Goal: Task Accomplishment & Management: Complete application form

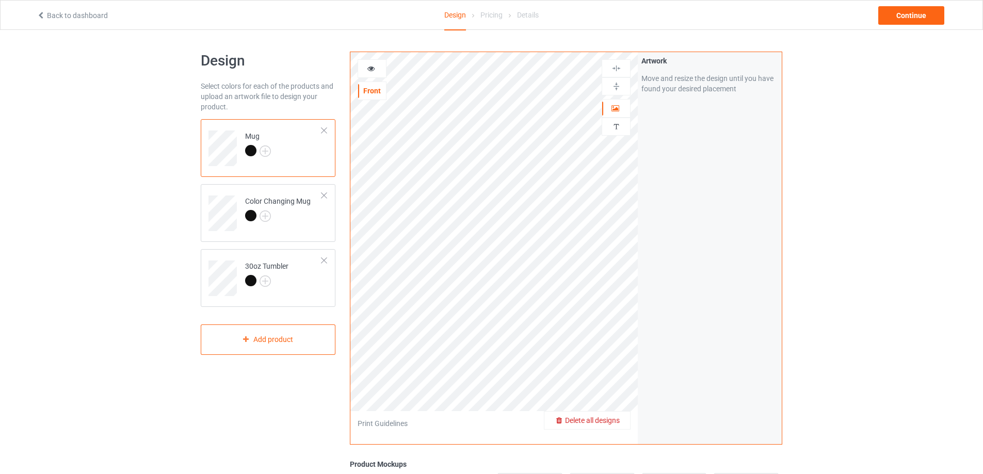
click at [611, 422] on span "Delete all designs" at bounding box center [592, 421] width 55 height 8
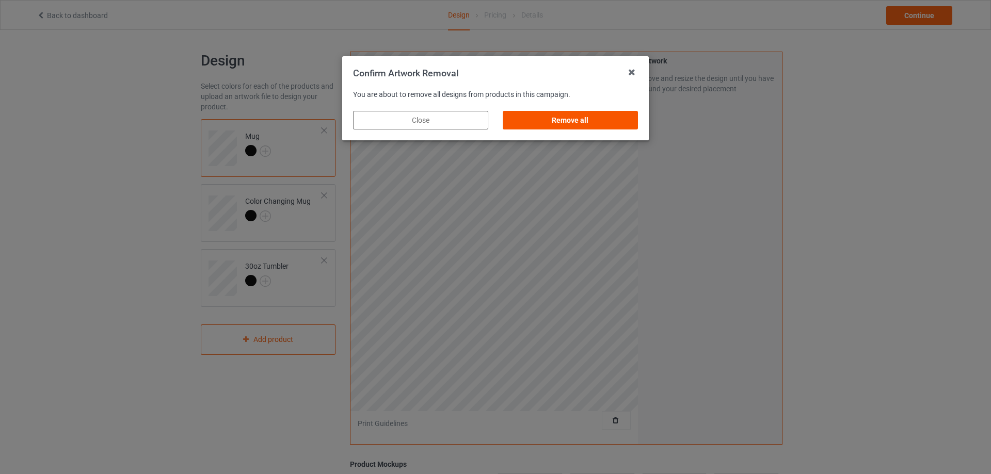
click at [579, 121] on div "Remove all" at bounding box center [570, 120] width 135 height 19
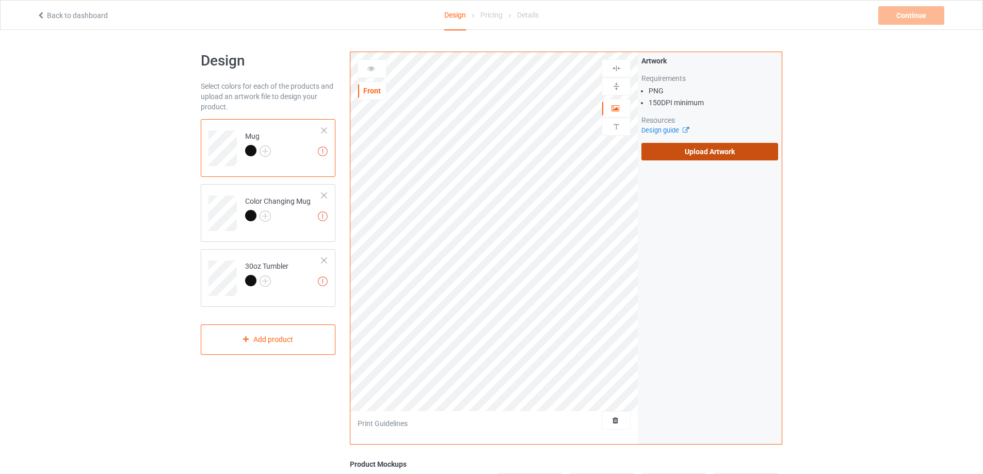
click at [680, 156] on label "Upload Artwork" at bounding box center [710, 152] width 137 height 18
click at [0, 0] on input "Upload Artwork" at bounding box center [0, 0] width 0 height 0
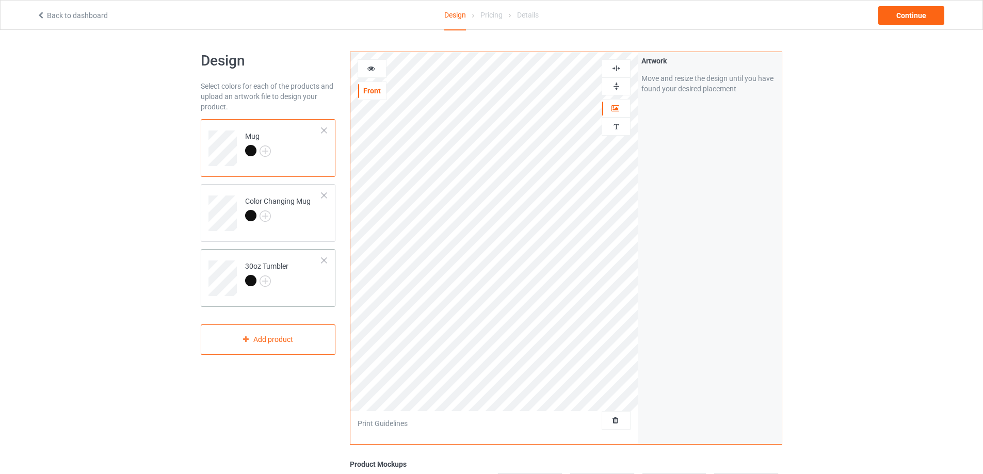
click at [237, 258] on td at bounding box center [224, 274] width 31 height 43
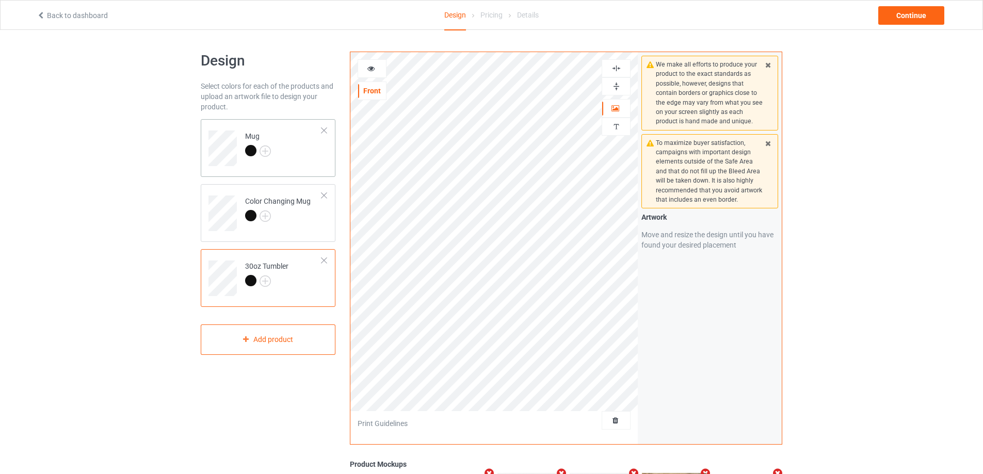
click at [299, 160] on td "Mug" at bounding box center [284, 144] width 88 height 43
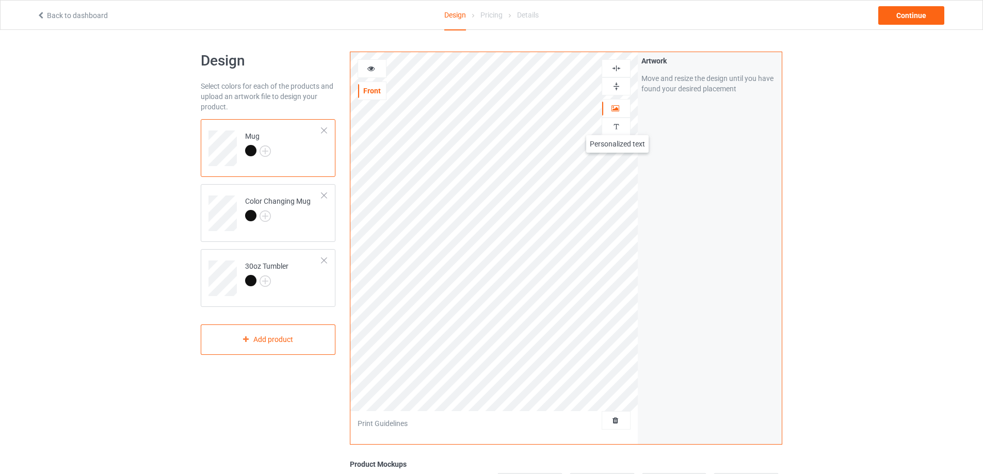
click at [617, 125] on img at bounding box center [617, 127] width 10 height 10
click at [702, 74] on div "Add text" at bounding box center [710, 79] width 137 height 19
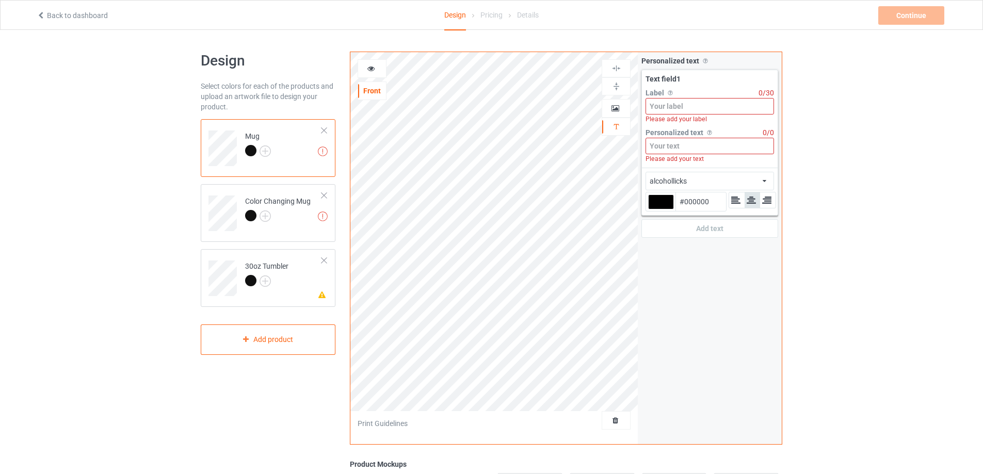
click at [693, 113] on input at bounding box center [710, 106] width 129 height 17
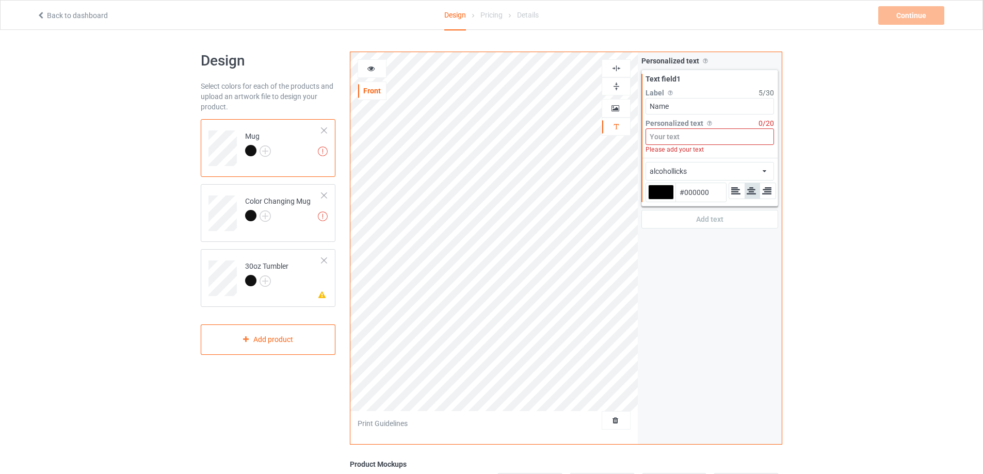
type input "Name"
click at [685, 135] on input at bounding box center [710, 137] width 129 height 17
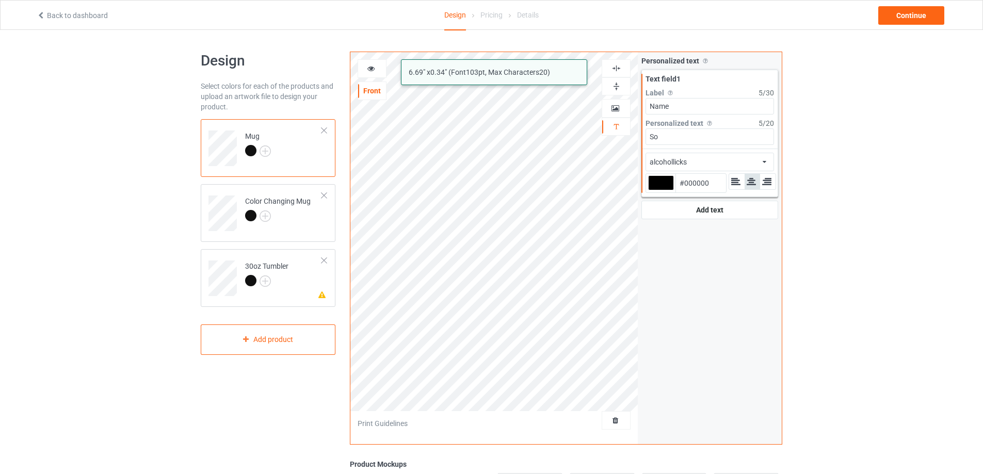
type input "S"
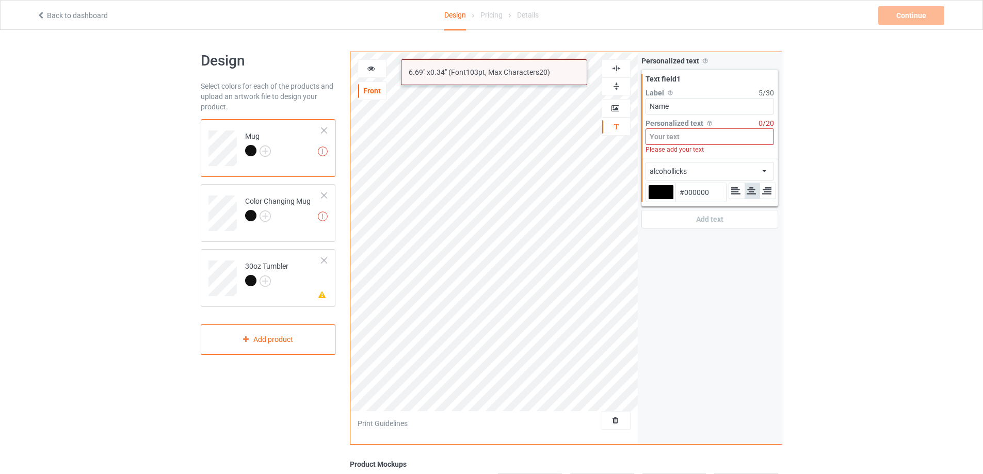
type input "Ư"
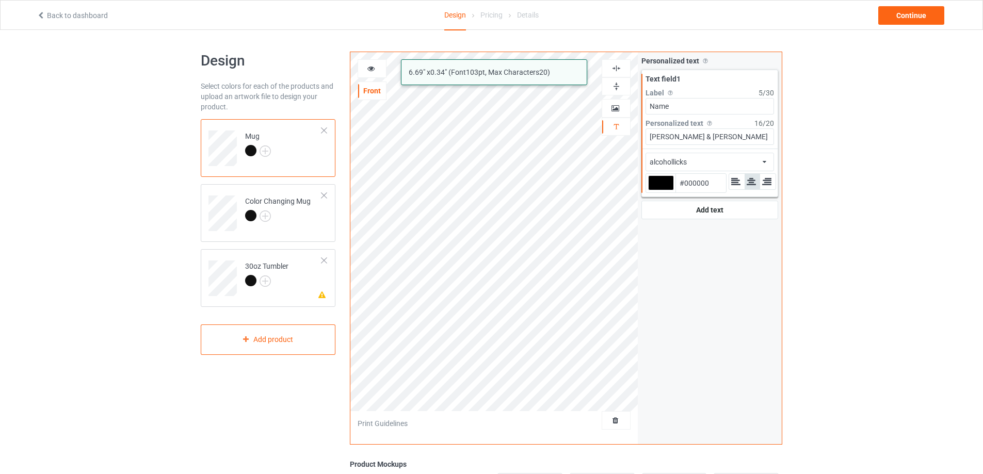
type input "[PERSON_NAME] & [PERSON_NAME]"
click at [737, 162] on div "alcohollicks african airstream aladdin alcohollicks [PERSON_NAME] almontesnow a…" at bounding box center [710, 162] width 129 height 19
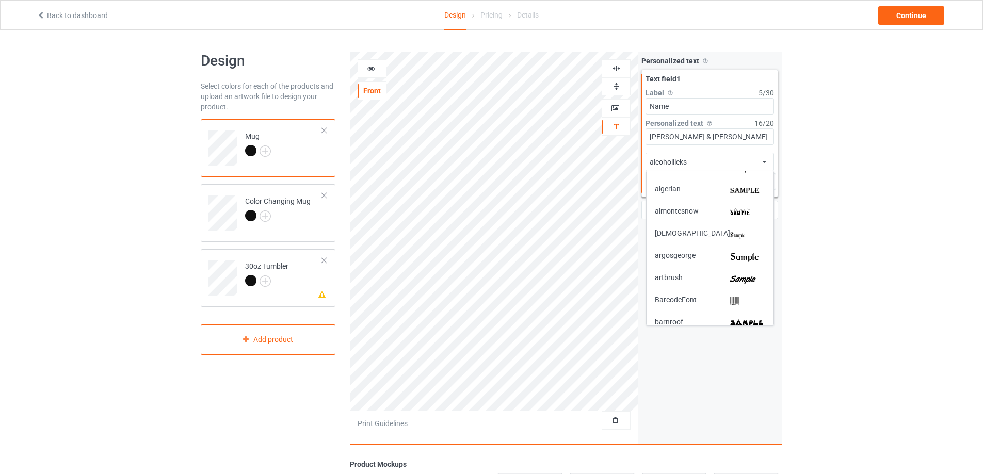
scroll to position [103, 0]
click at [755, 280] on img at bounding box center [747, 279] width 35 height 11
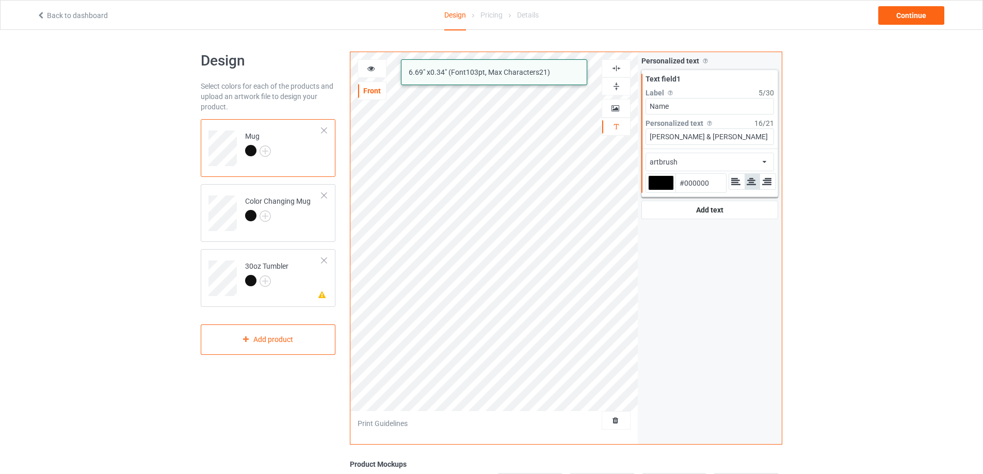
click at [659, 184] on div at bounding box center [661, 183] width 26 height 15
click at [659, 190] on input "#000000" at bounding box center [661, 197] width 26 height 14
type input "#cfbaba"
type input "#CFBABA"
type input "#cebaba"
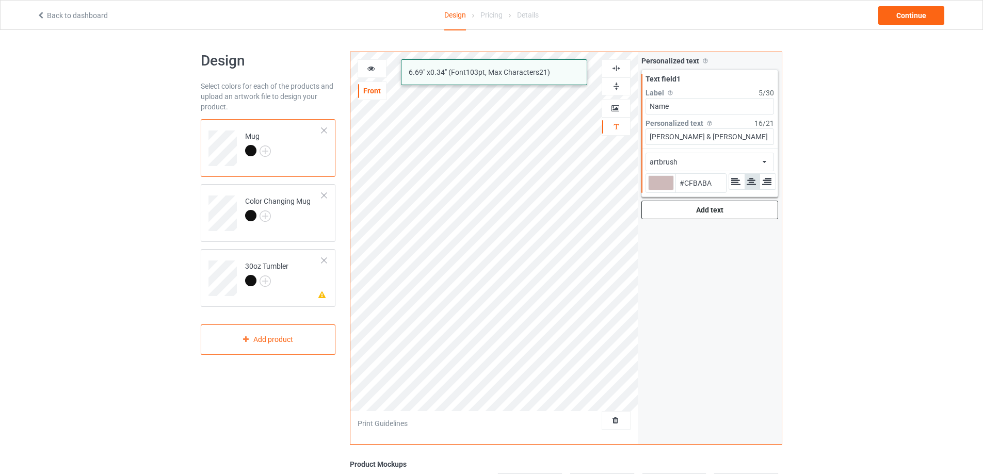
type input "#CEBABA"
type input "#d8cfcf"
type input "#D8CFCF"
type input "#f5f5f5"
type input "#F5F5F5"
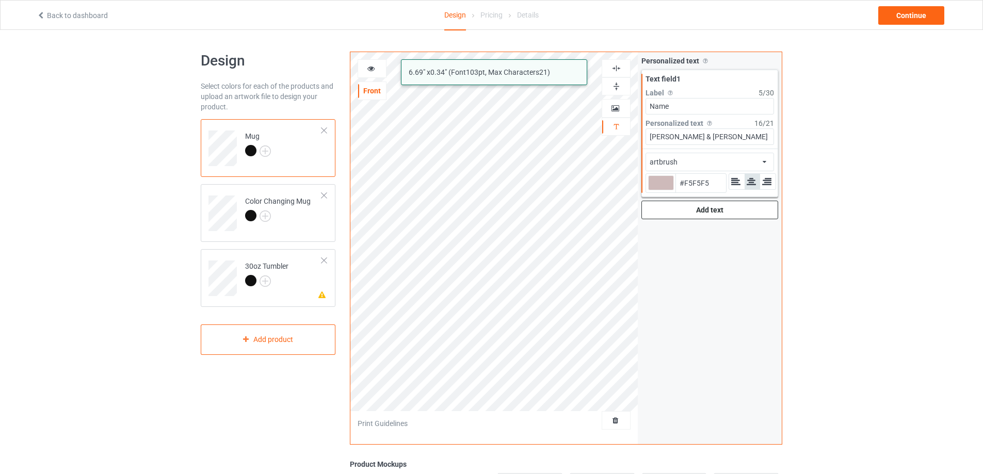
type input "#ffffff"
type input "#FFFFFF"
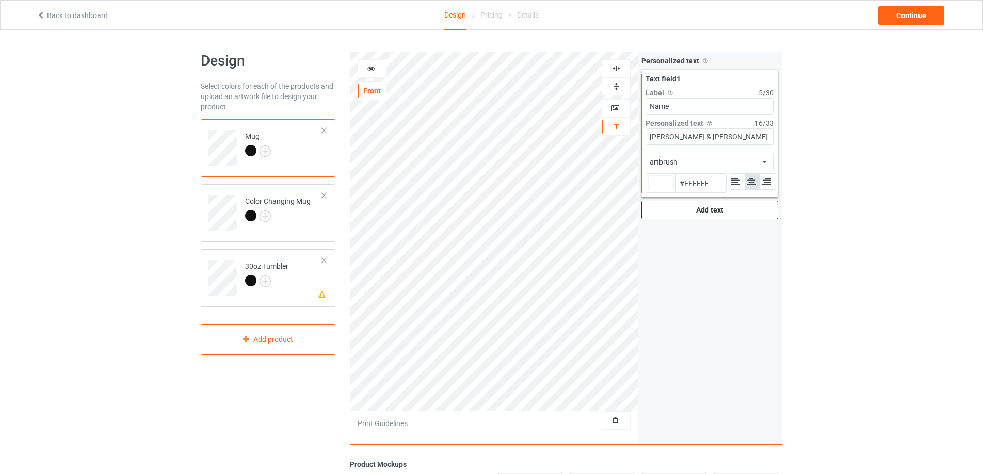
type input "#ffffff"
click at [373, 69] on icon at bounding box center [371, 66] width 9 height 7
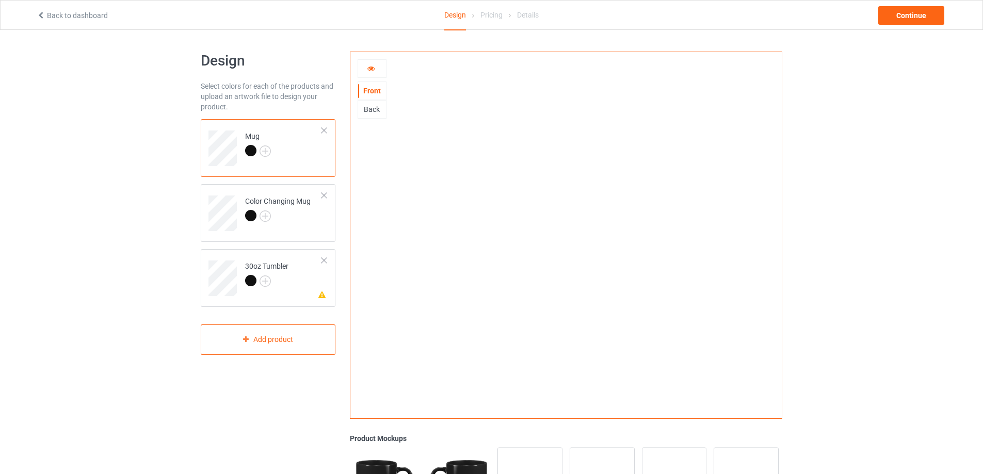
click at [369, 67] on icon at bounding box center [371, 66] width 9 height 7
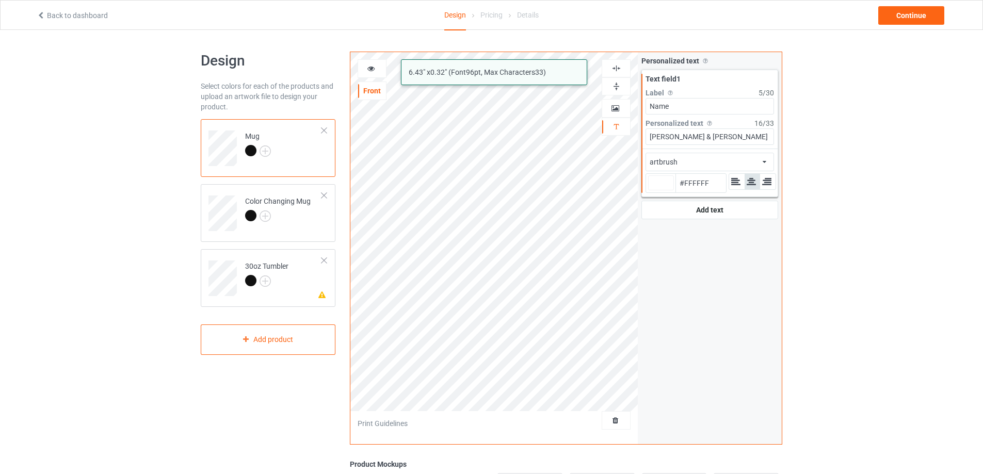
type input "#ffffff"
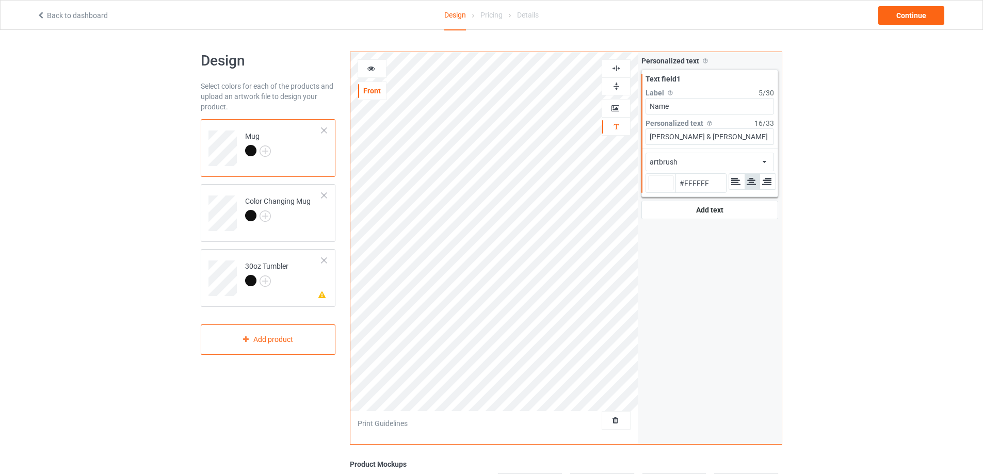
click at [374, 67] on icon at bounding box center [371, 66] width 9 height 7
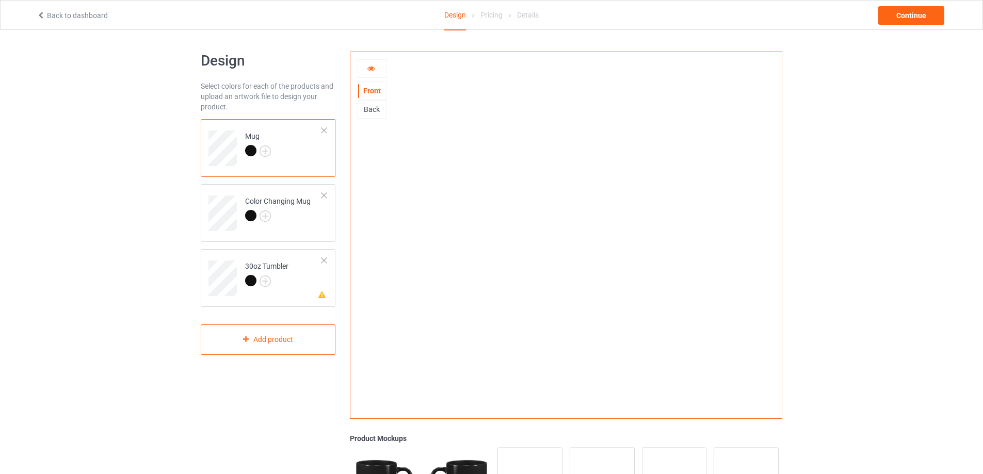
click at [374, 67] on icon at bounding box center [371, 66] width 9 height 7
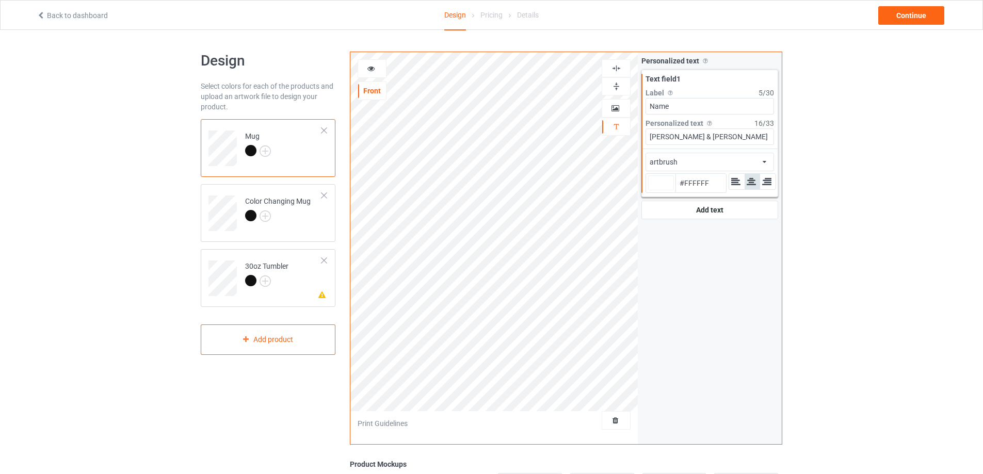
click at [370, 69] on icon at bounding box center [371, 66] width 9 height 7
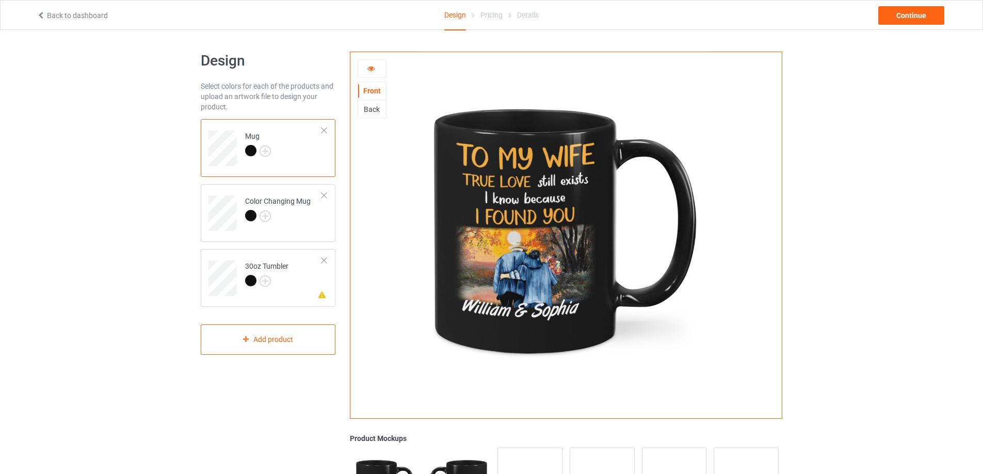
click at [370, 68] on icon at bounding box center [371, 66] width 9 height 7
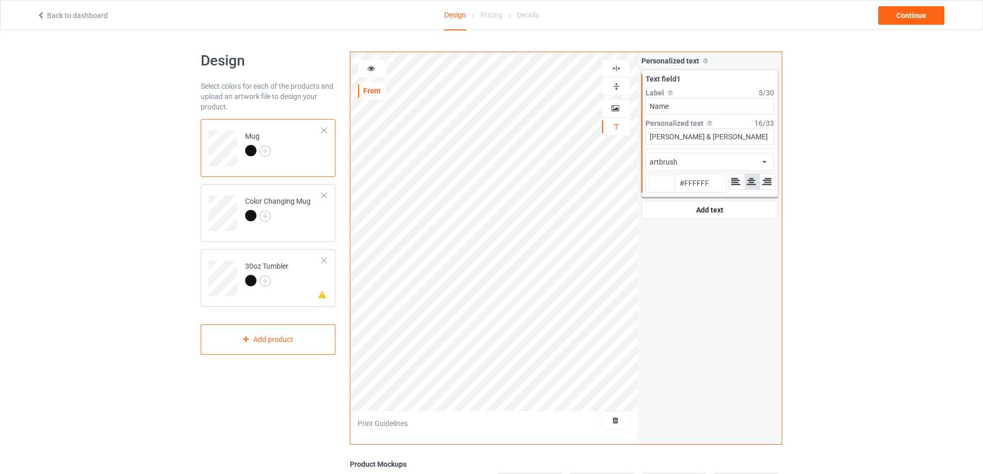
click at [658, 183] on div at bounding box center [661, 183] width 26 height 15
click at [658, 190] on input "#ffffff" at bounding box center [661, 197] width 26 height 14
type input "#8a7b7b"
type input "#8A7B7B"
type input "#625b5b"
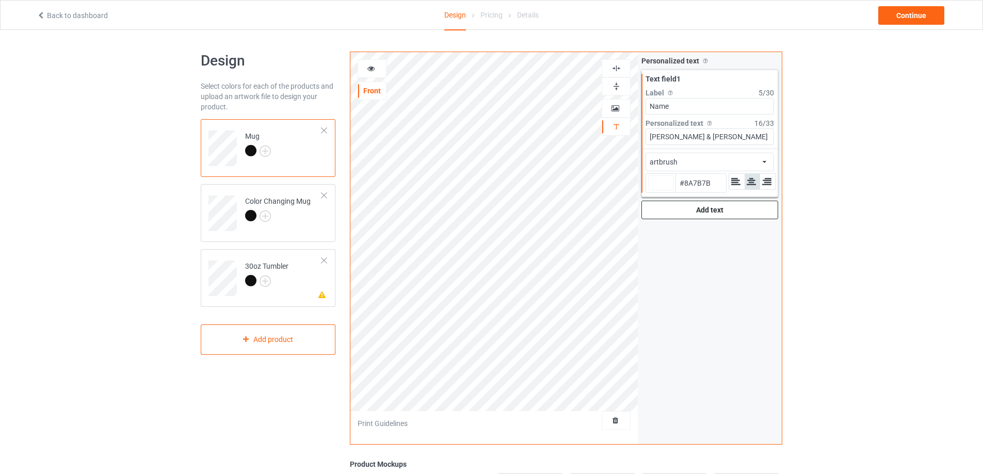
type input "#625B5B"
type input "#1a1a1a"
type input "#1A1A1A"
type input "#000000"
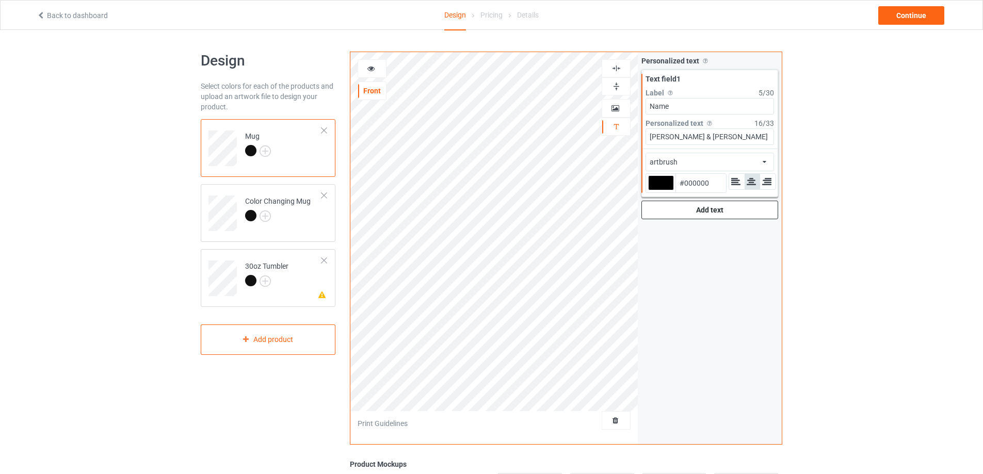
type input "#000000"
click at [682, 212] on div "Add text" at bounding box center [710, 210] width 137 height 19
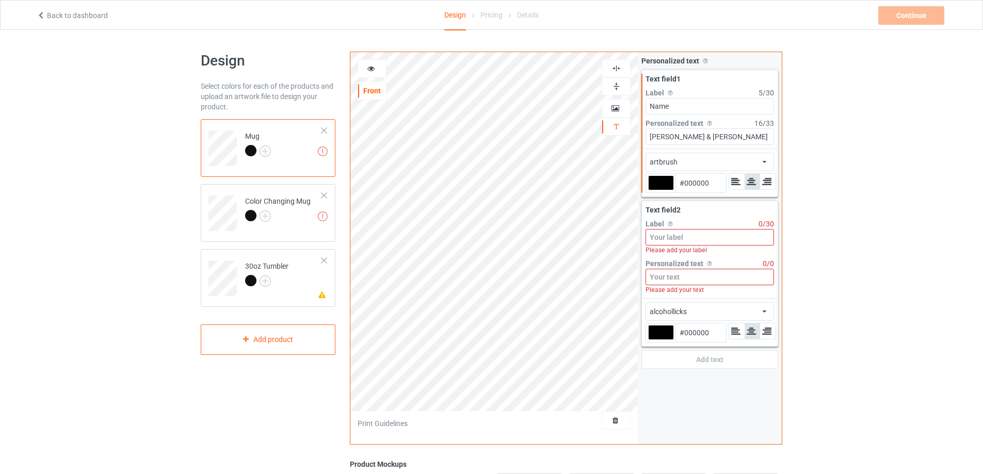
click at [680, 232] on input at bounding box center [710, 237] width 129 height 17
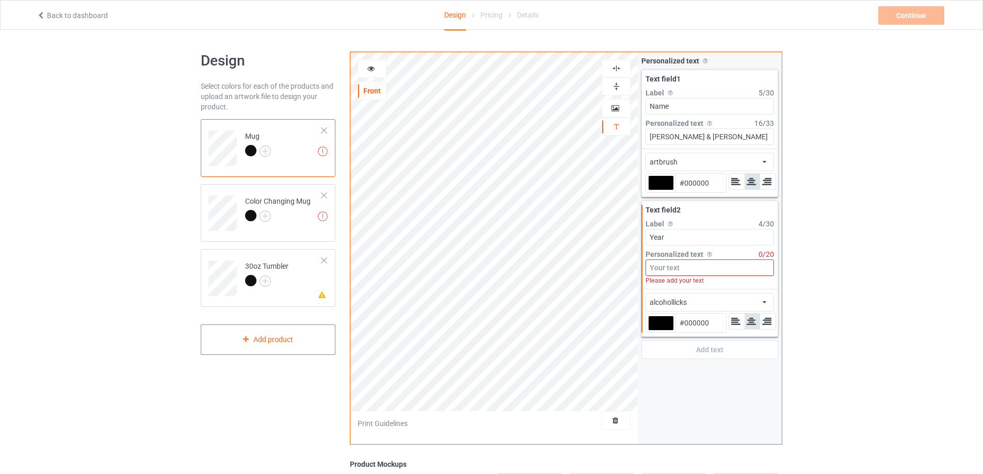
type input "Year"
click at [686, 269] on input at bounding box center [710, 268] width 129 height 17
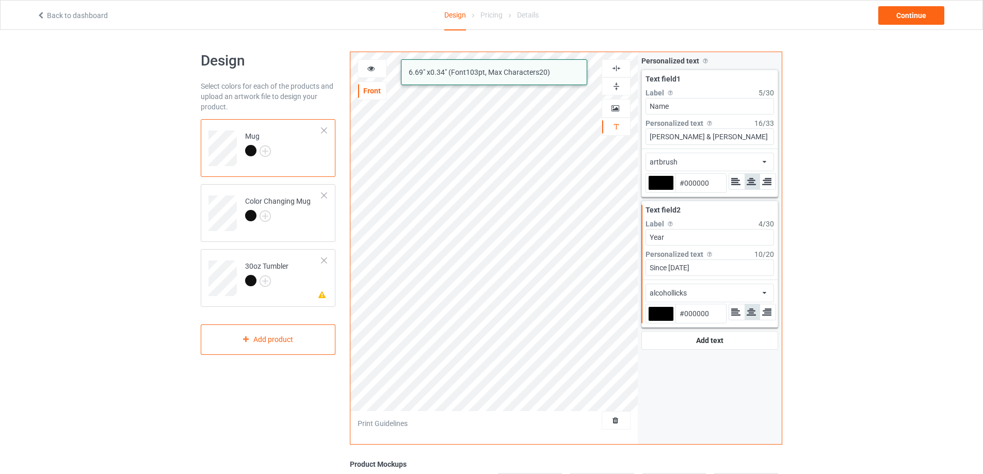
type input "Since [DATE]"
click at [719, 288] on div "alcohollicks african airstream aladdin alcohollicks [PERSON_NAME] almontesnow a…" at bounding box center [710, 293] width 129 height 19
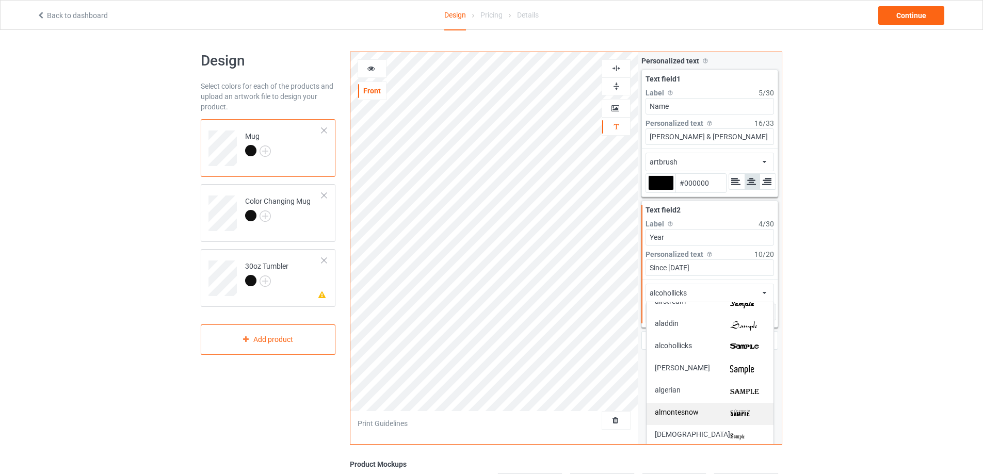
scroll to position [155, 0]
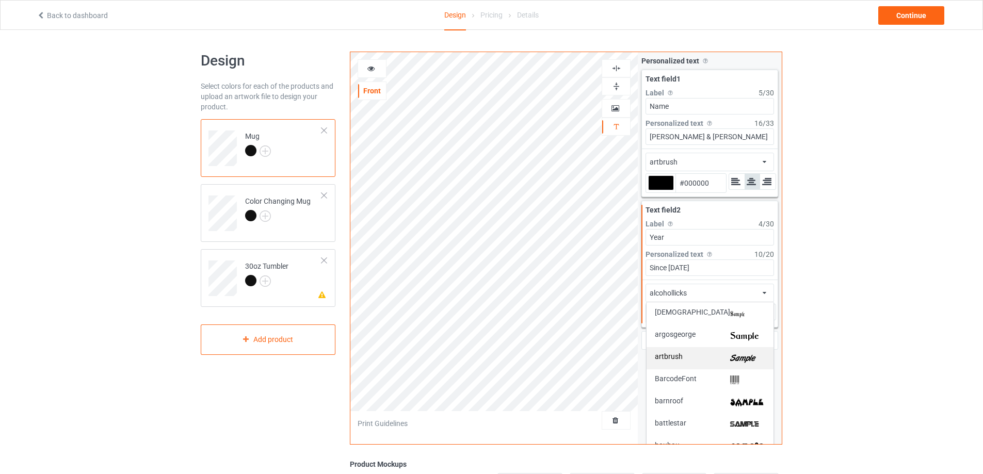
drag, startPoint x: 743, startPoint y: 354, endPoint x: 713, endPoint y: 343, distance: 31.8
click at [743, 354] on img at bounding box center [747, 358] width 35 height 11
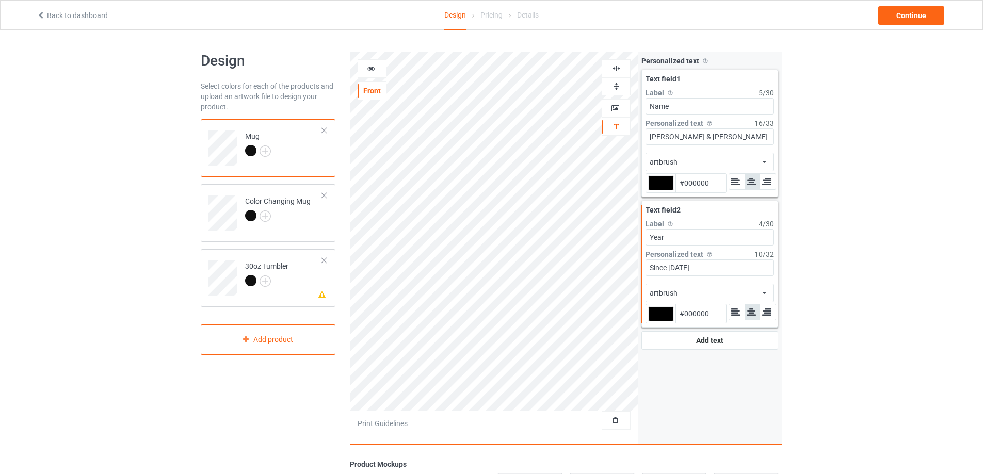
click at [666, 319] on div at bounding box center [661, 314] width 26 height 15
click at [666, 322] on input "#000000" at bounding box center [661, 329] width 26 height 14
type input "#e5d7d7"
type input "#E5D7D7"
type input "#e6dbdb"
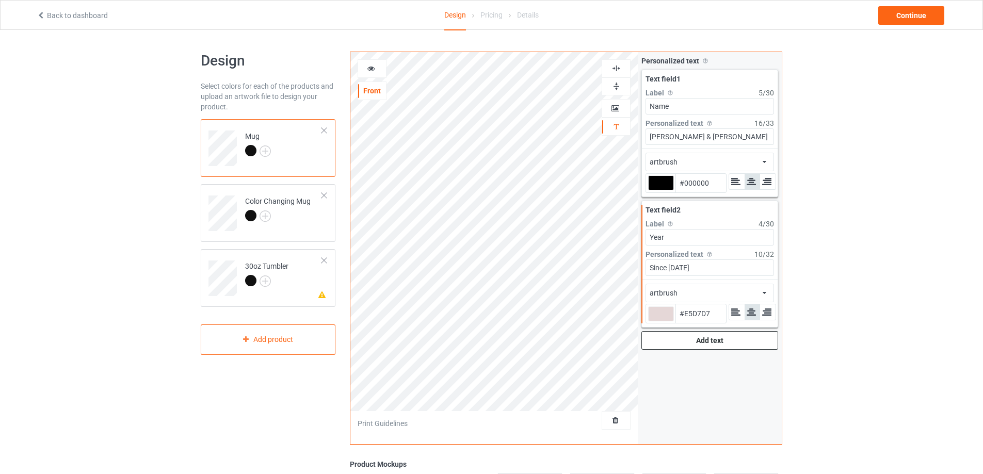
type input "#E6DBDB"
type input "#f7f7f7"
type input "#F7F7F7"
type input "#ffffff"
type input "#FFFFFF"
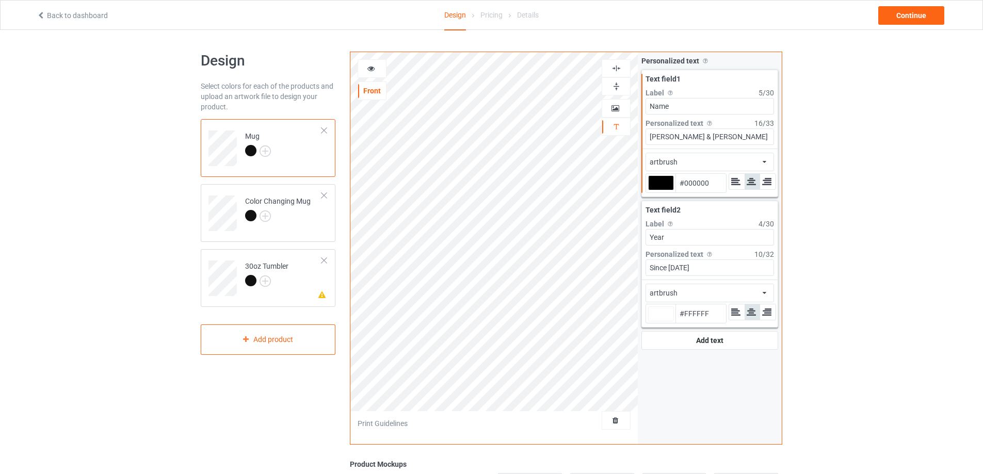
click at [666, 183] on div at bounding box center [661, 183] width 26 height 15
click at [666, 190] on input "#000000" at bounding box center [661, 197] width 26 height 14
type input "#ffffff"
type input "#b7a4a4"
type input "#B7A4A4"
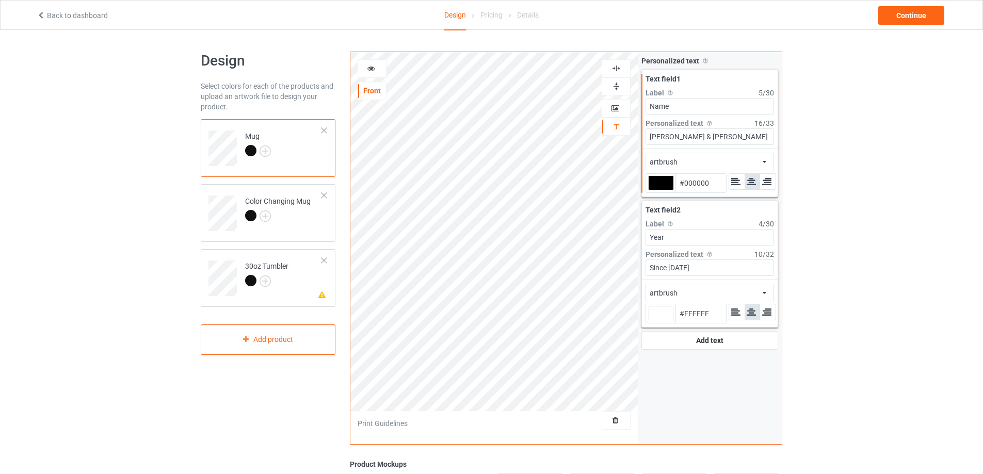
type input "#ffffff"
type input "#c4baba"
type input "#C4BABA"
type input "#ffffff"
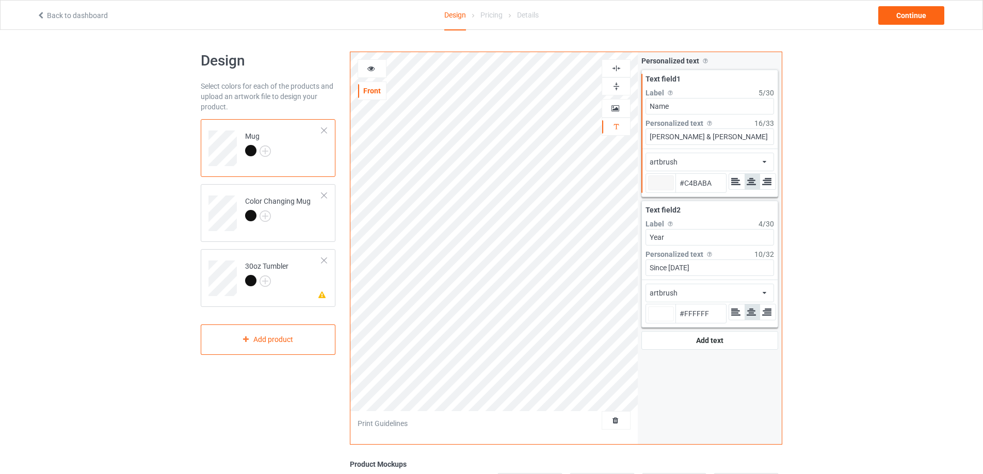
type input "#FFFFFF"
type input "#ffffff"
click at [373, 68] on icon at bounding box center [371, 66] width 9 height 7
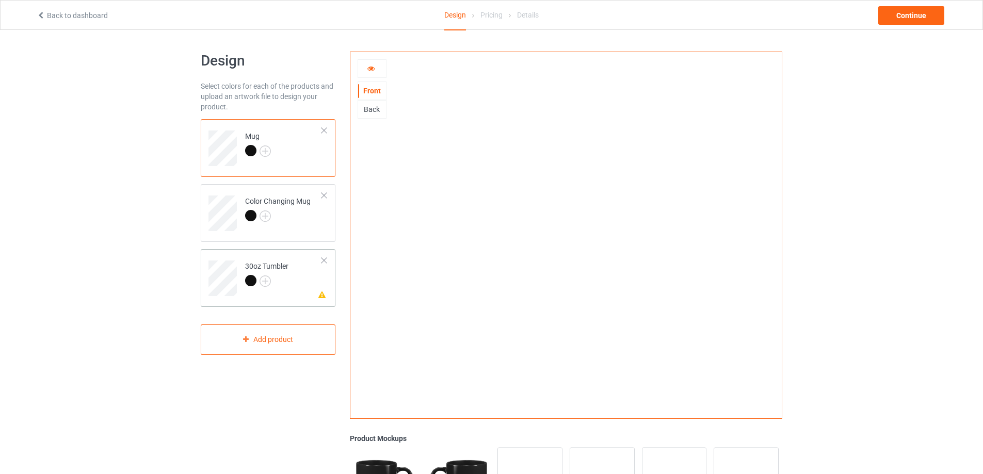
click at [297, 286] on td "Please check the personalized design 30oz Tumbler" at bounding box center [284, 274] width 88 height 43
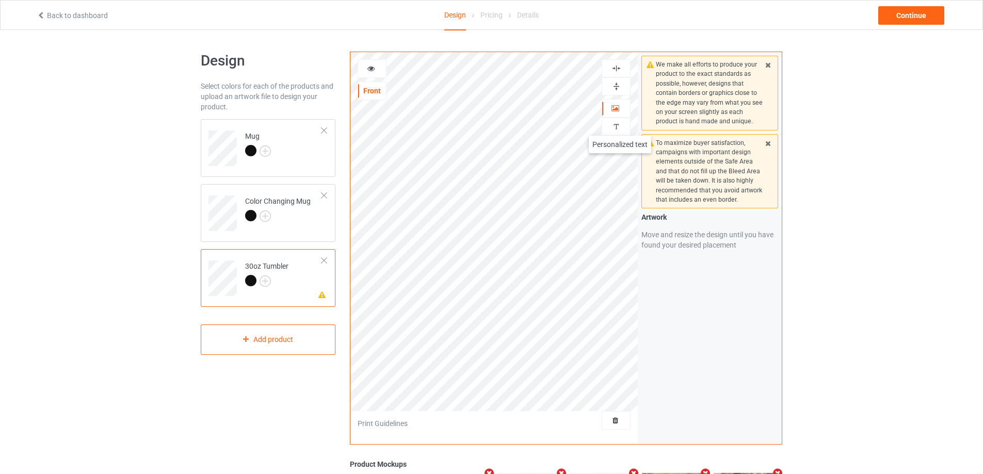
drag, startPoint x: 620, startPoint y: 125, endPoint x: 657, endPoint y: 120, distance: 37.1
click at [621, 125] on img at bounding box center [617, 127] width 10 height 10
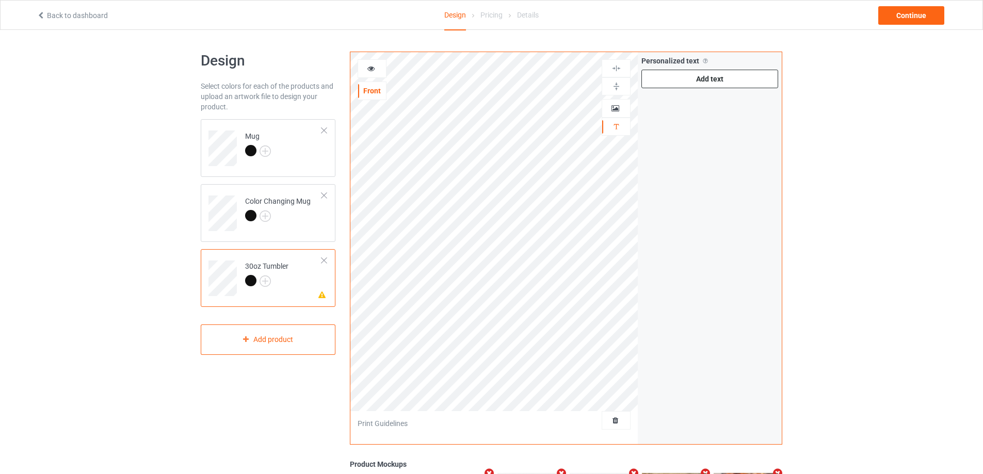
click at [705, 86] on div "Add text" at bounding box center [710, 79] width 137 height 19
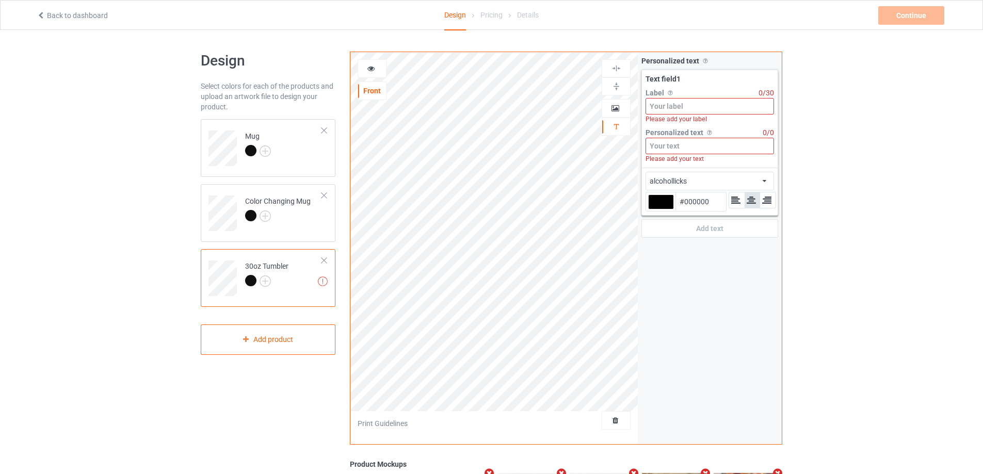
click at [695, 109] on input at bounding box center [710, 106] width 129 height 17
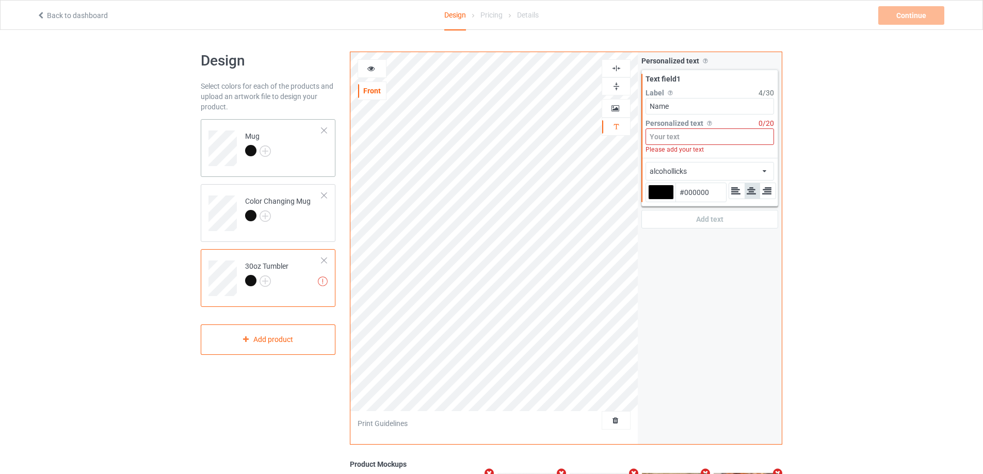
type input "Name"
click at [309, 162] on td "Mug" at bounding box center [284, 144] width 88 height 43
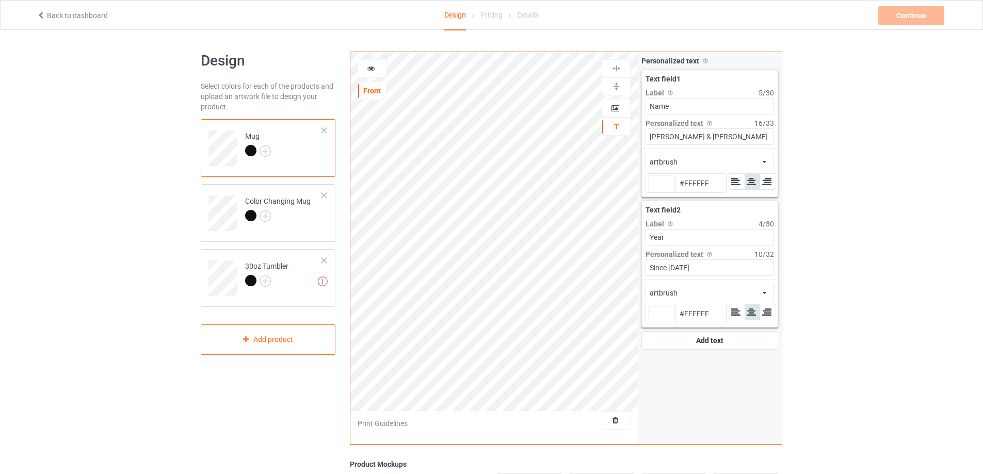
type input "#ffffff"
click at [592, 136] on div "alcohollicks artbrush Front Artwork Personalized text Print Guidelines Personal…" at bounding box center [566, 248] width 433 height 393
type input "#ffffff"
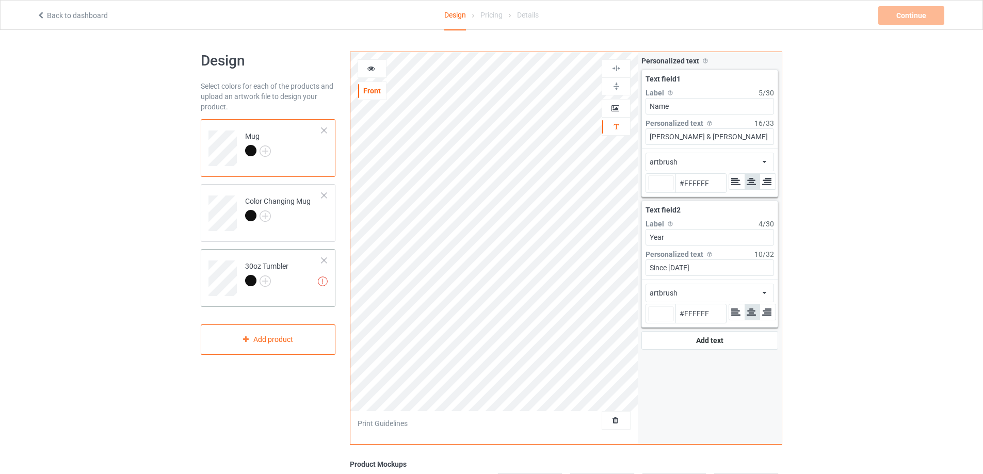
click at [254, 261] on td "Invalid text(s) on front side 30oz Tumbler" at bounding box center [284, 274] width 88 height 43
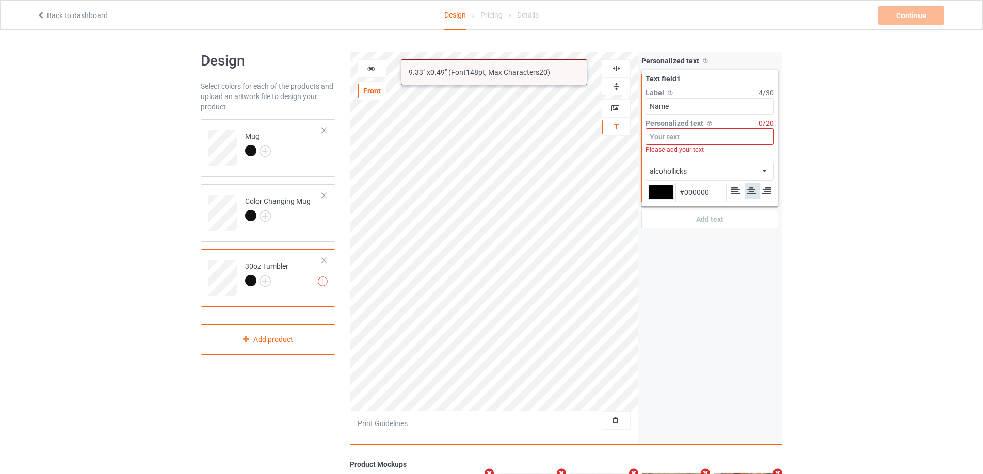
drag, startPoint x: 718, startPoint y: 137, endPoint x: 708, endPoint y: 140, distance: 9.8
click at [716, 137] on input at bounding box center [710, 137] width 129 height 17
paste input "[PERSON_NAME] & [PERSON_NAME]"
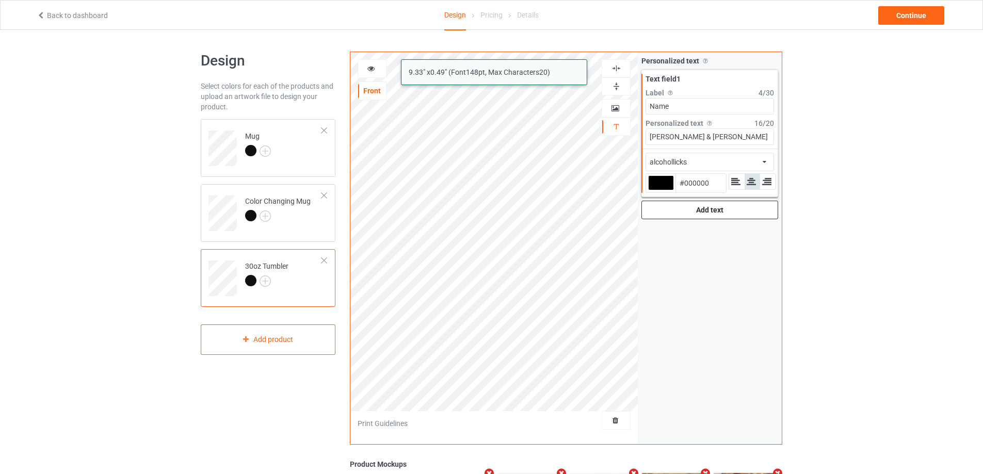
type input "[PERSON_NAME] & [PERSON_NAME]"
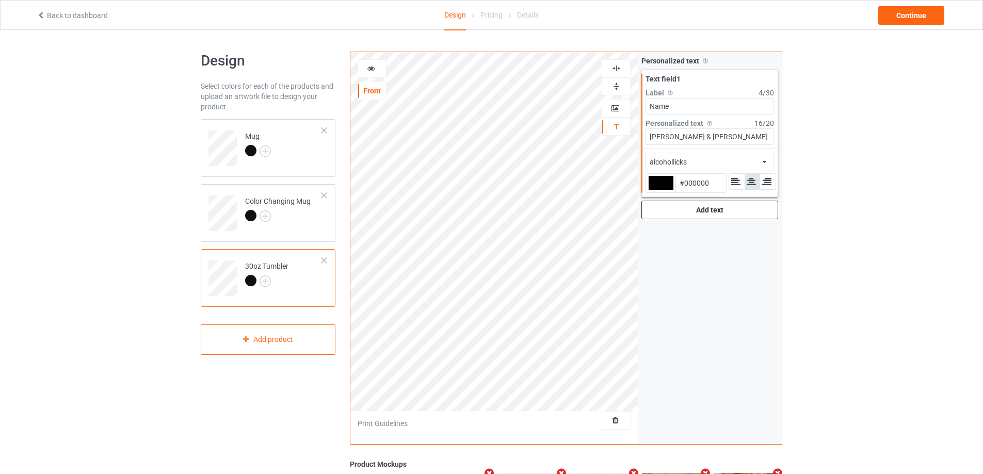
click at [700, 215] on div "Add text" at bounding box center [710, 210] width 137 height 19
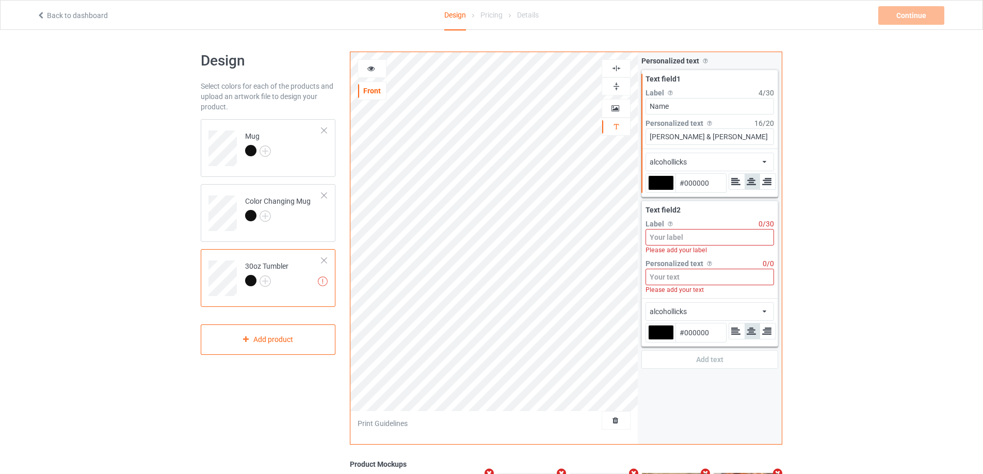
drag, startPoint x: 691, startPoint y: 239, endPoint x: 688, endPoint y: 231, distance: 8.1
click at [691, 239] on input at bounding box center [710, 237] width 129 height 17
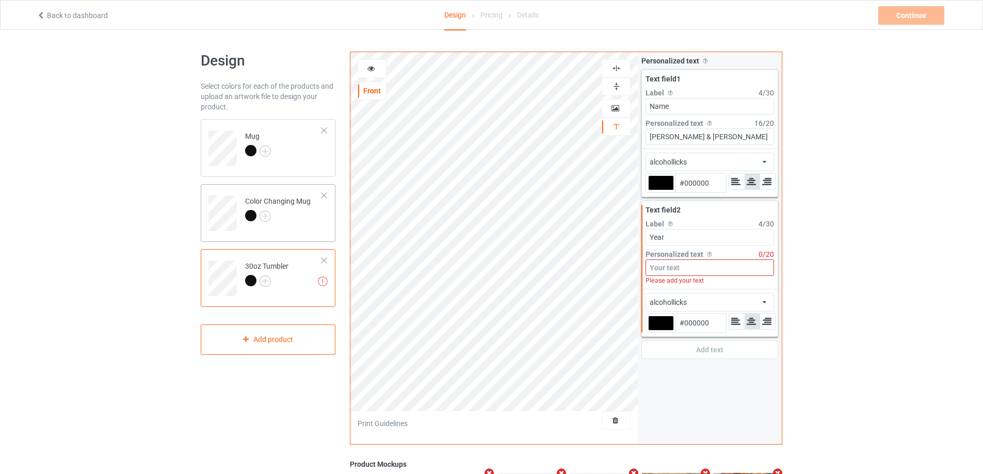
type input "Year"
click at [305, 225] on td "Color Changing Mug" at bounding box center [284, 209] width 88 height 43
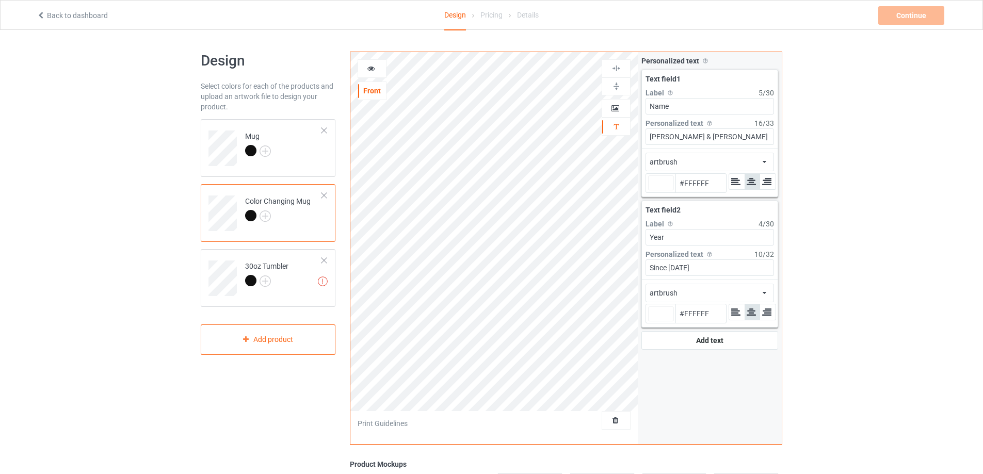
type input "#ffffff"
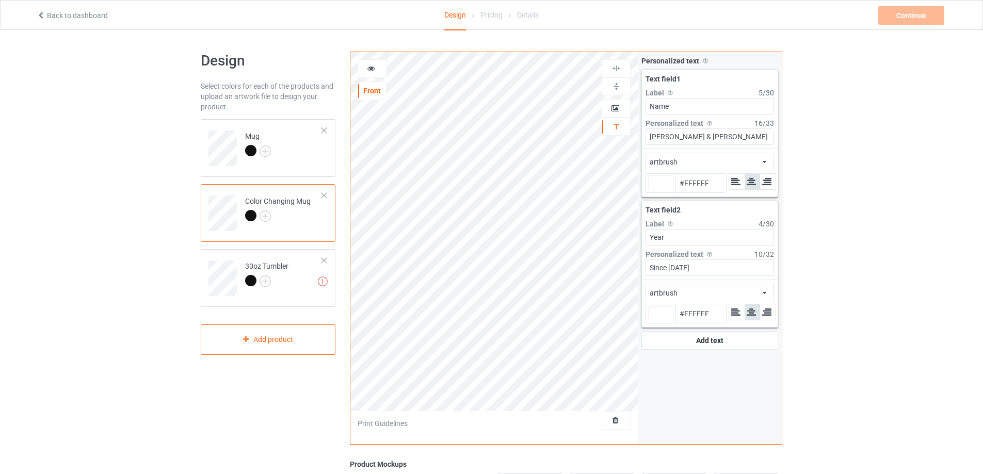
type input "#ffffff"
click at [504, 265] on div "alcohollicks artbrush Front Artwork Personalized text Print Guidelines Personal…" at bounding box center [566, 248] width 433 height 393
type input "#ffffff"
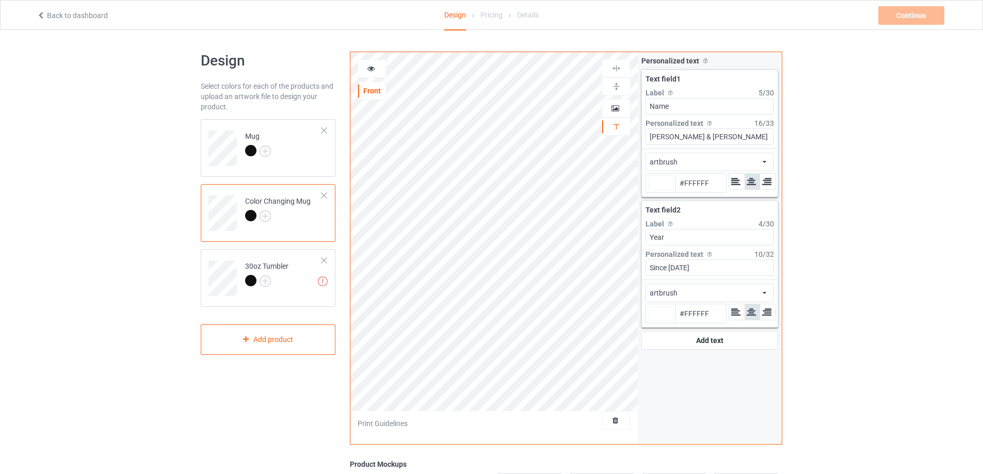
type input "#ffffff"
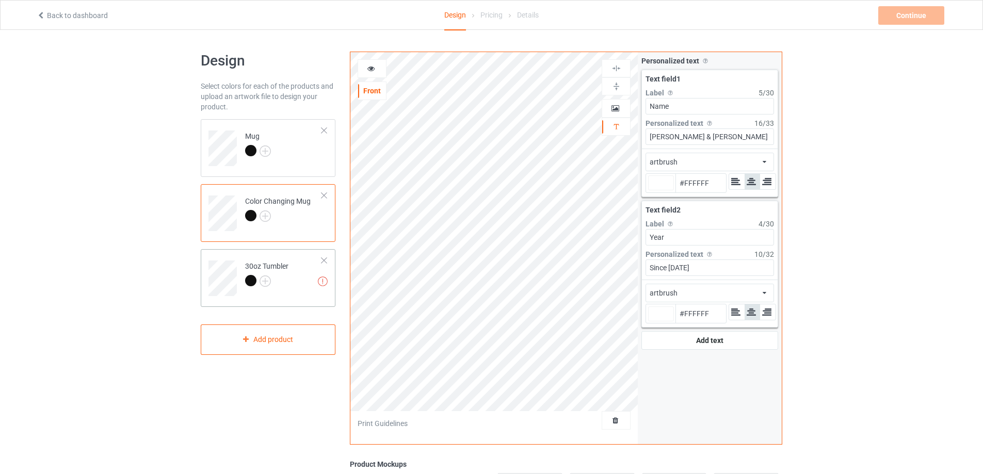
type input "#ffffff"
click at [283, 285] on div at bounding box center [266, 282] width 43 height 14
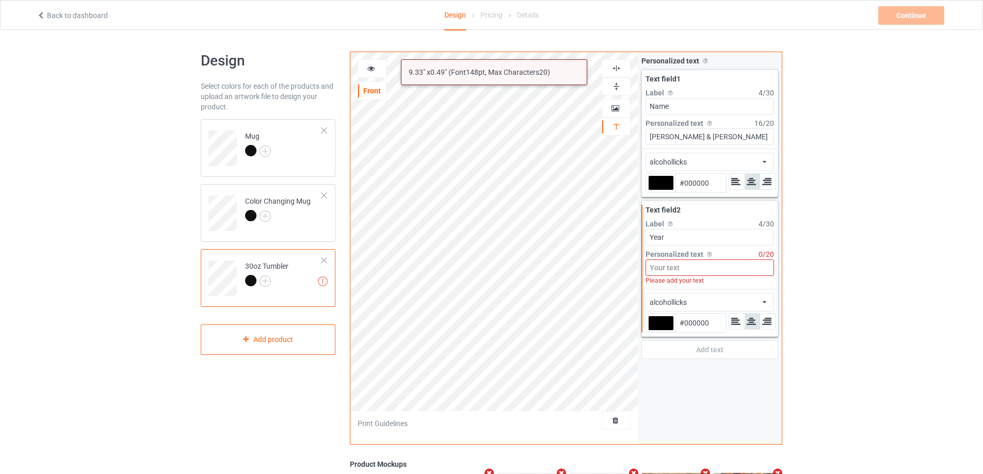
click at [678, 269] on input at bounding box center [710, 268] width 129 height 17
paste input "Since [DATE]"
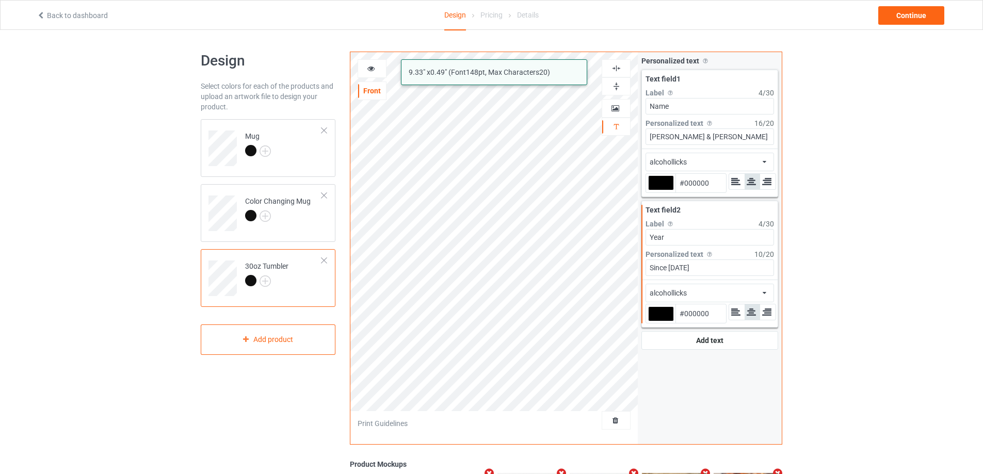
type input "Since [DATE]"
click at [705, 297] on div "alcohollicks african airstream aladdin alcohollicks [PERSON_NAME] almontesnow a…" at bounding box center [710, 293] width 129 height 19
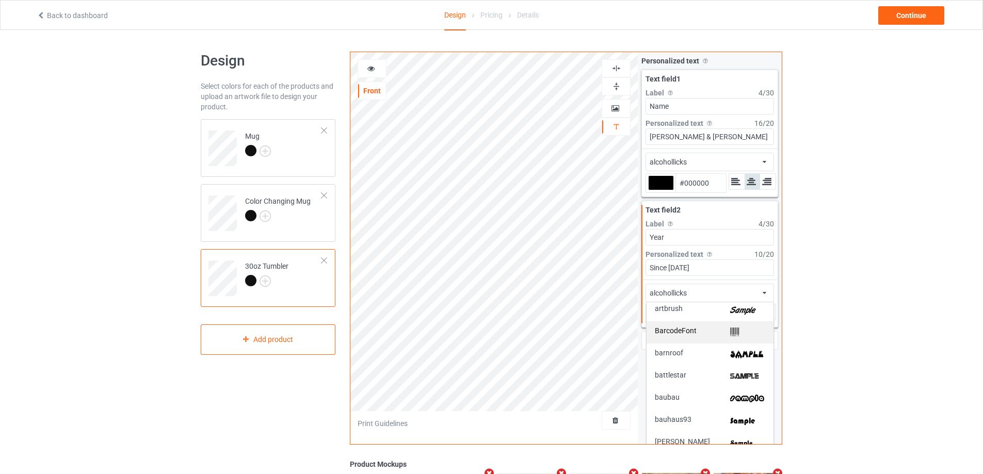
scroll to position [206, 0]
click at [730, 309] on img at bounding box center [747, 306] width 35 height 11
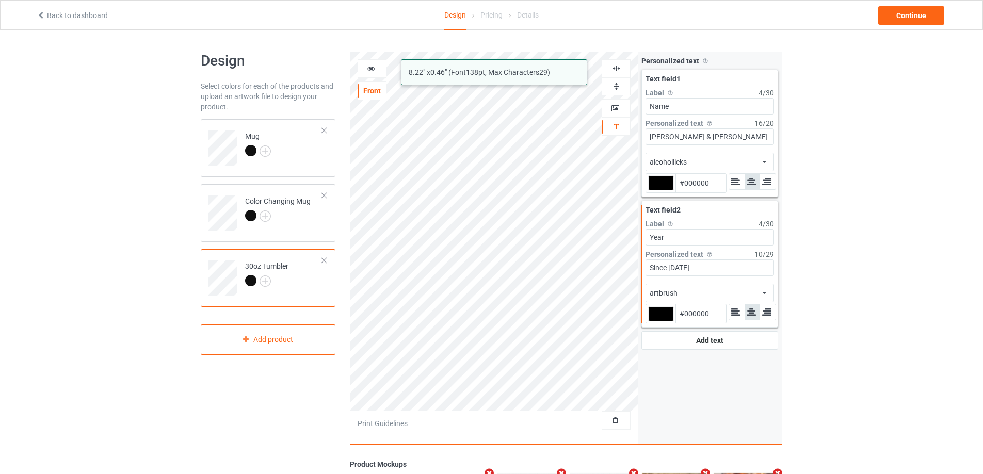
click at [726, 164] on div "alcohollicks african airstream aladdin alcohollicks [PERSON_NAME] almontesnow a…" at bounding box center [710, 162] width 129 height 19
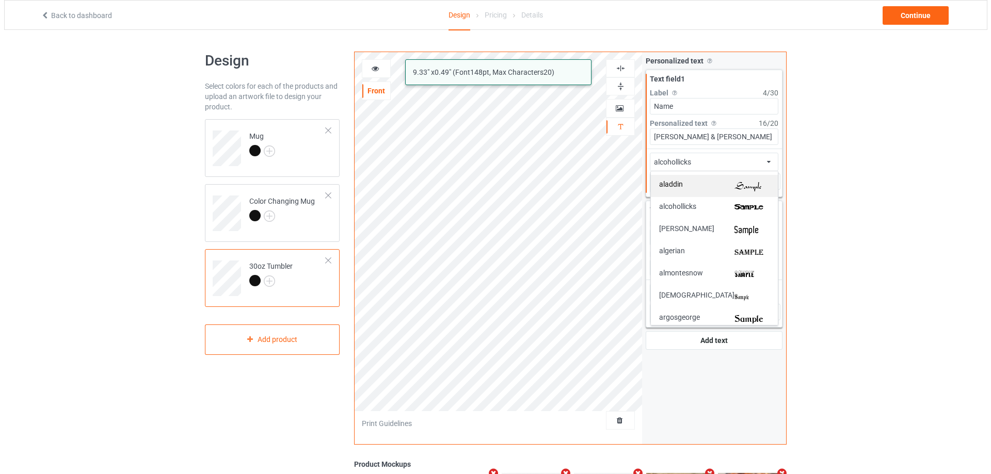
scroll to position [103, 0]
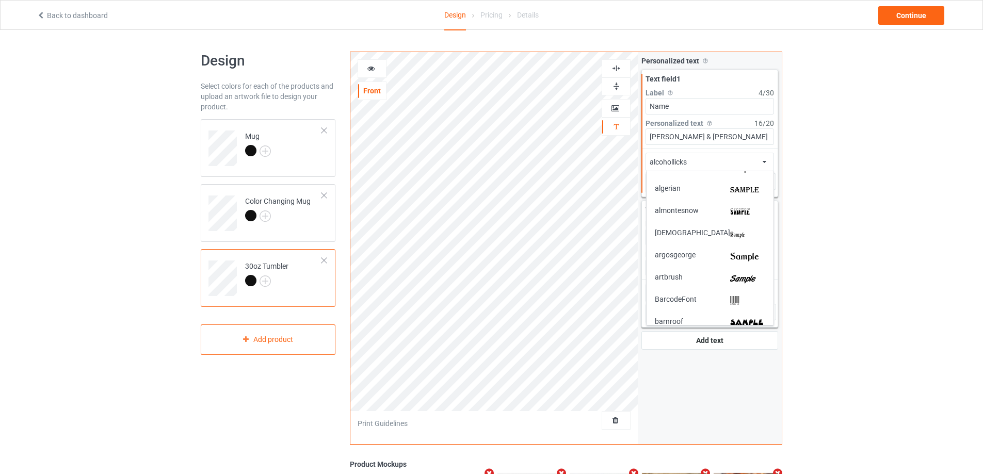
click at [739, 277] on img at bounding box center [747, 279] width 35 height 11
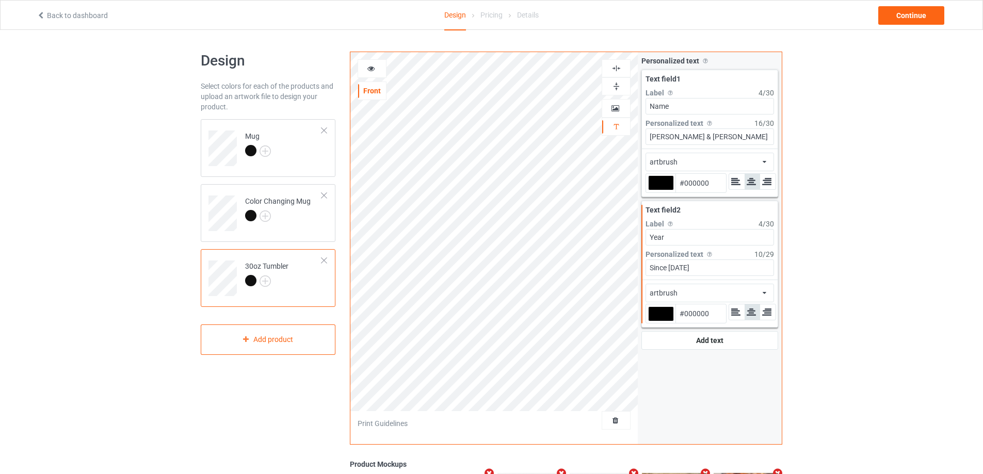
click at [665, 184] on div at bounding box center [661, 183] width 26 height 15
click at [665, 190] on input "#000000" at bounding box center [661, 197] width 26 height 14
type input "#cfb4b4"
type input "#CFB4B4"
type input "#d0b9b9"
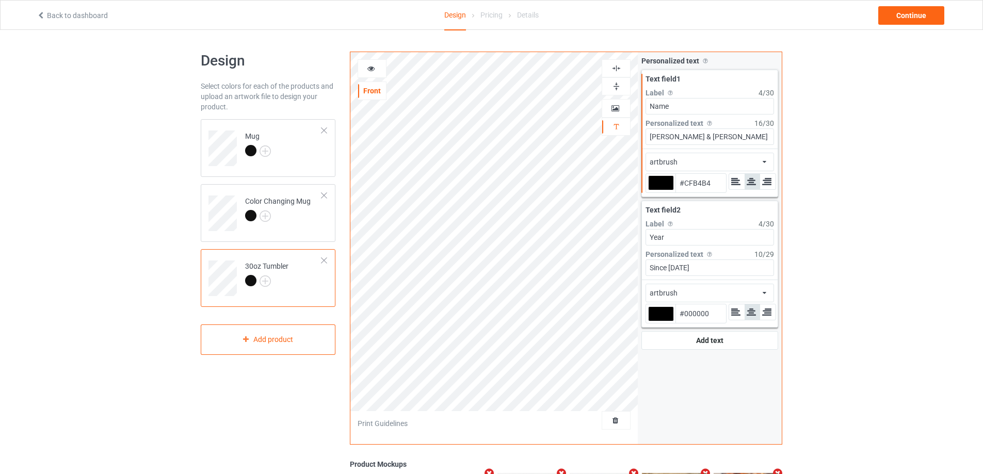
type input "#D0B9B9"
type input "#d8caca"
type input "#D8CACA"
type input "#fafafa"
type input "#FAFAFA"
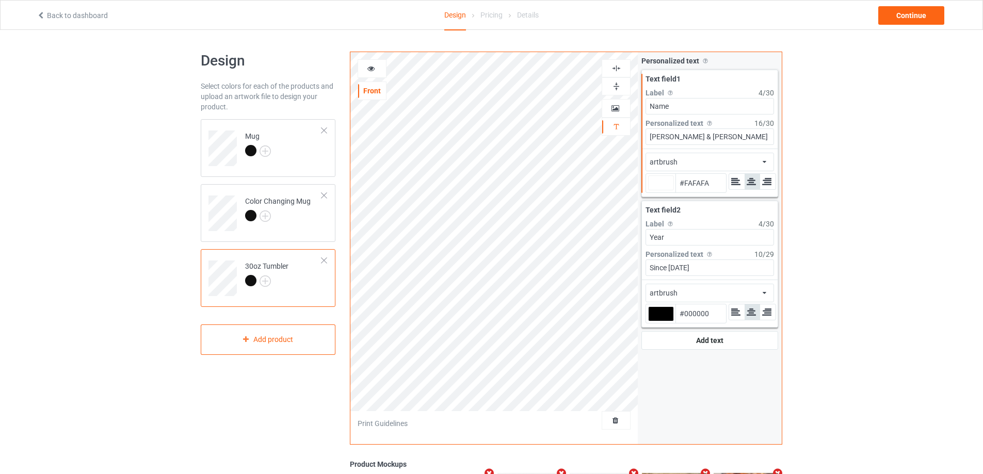
type input "#ffffff"
type input "#FFFFFF"
click at [663, 313] on div at bounding box center [661, 314] width 26 height 15
click at [663, 322] on input "#000000" at bounding box center [661, 329] width 26 height 14
type input "#ffffff"
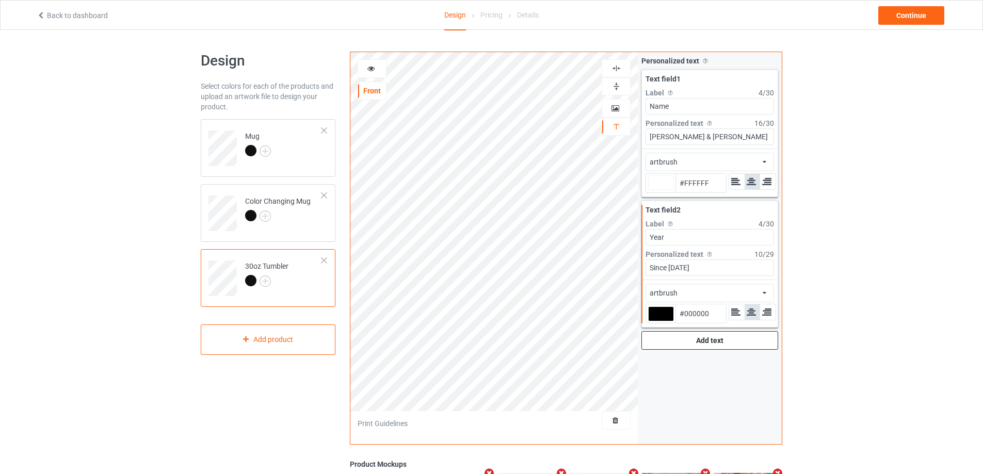
type input "#f5e0e0"
type input "#F5E0E0"
type input "#ffffff"
type input "#f5e1e1"
type input "#F5E1E1"
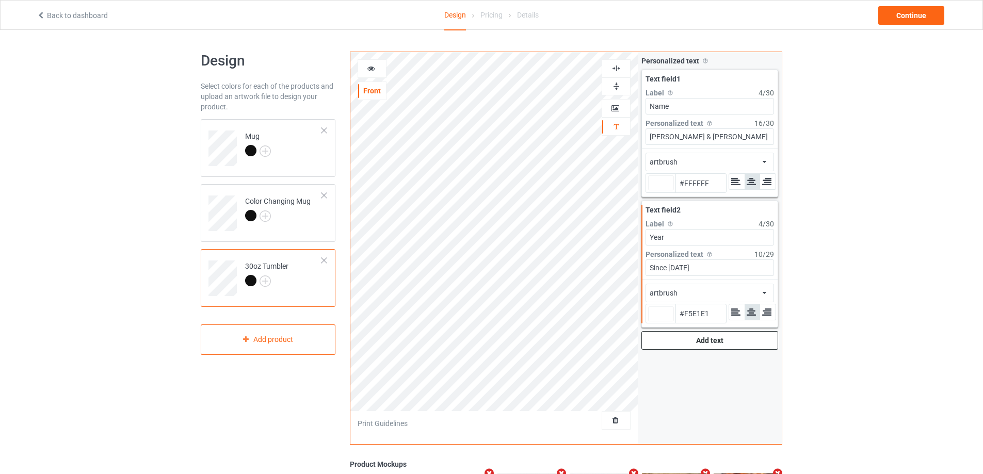
type input "#ffffff"
type input "#FFFFFF"
type input "#ffffff"
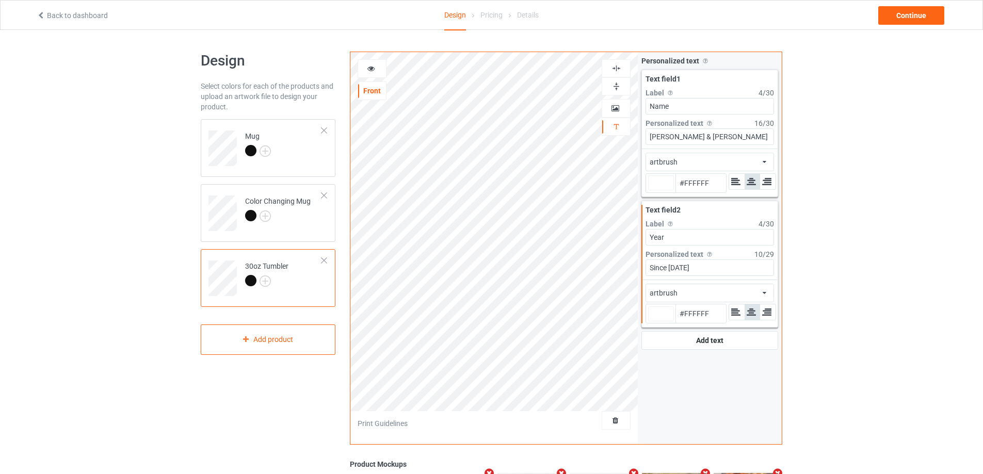
type input "#ffffff"
click at [370, 67] on icon at bounding box center [371, 66] width 9 height 7
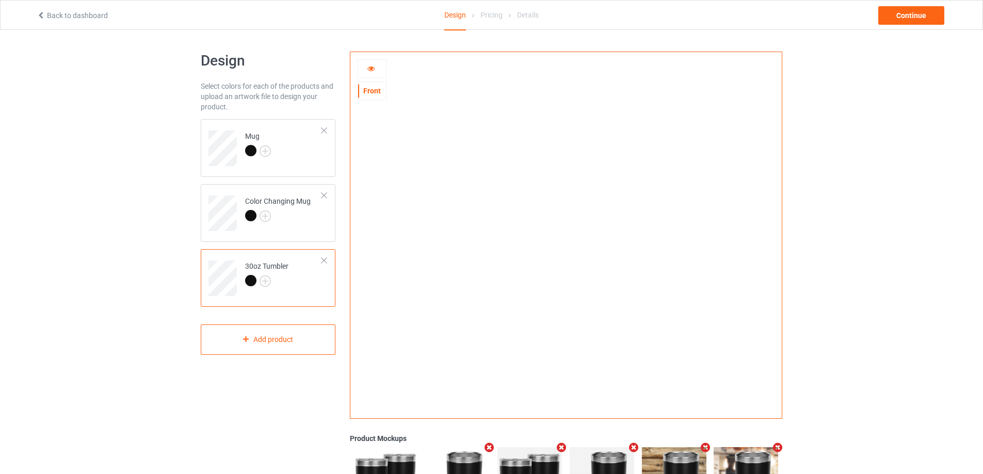
click at [370, 67] on icon at bounding box center [371, 66] width 9 height 7
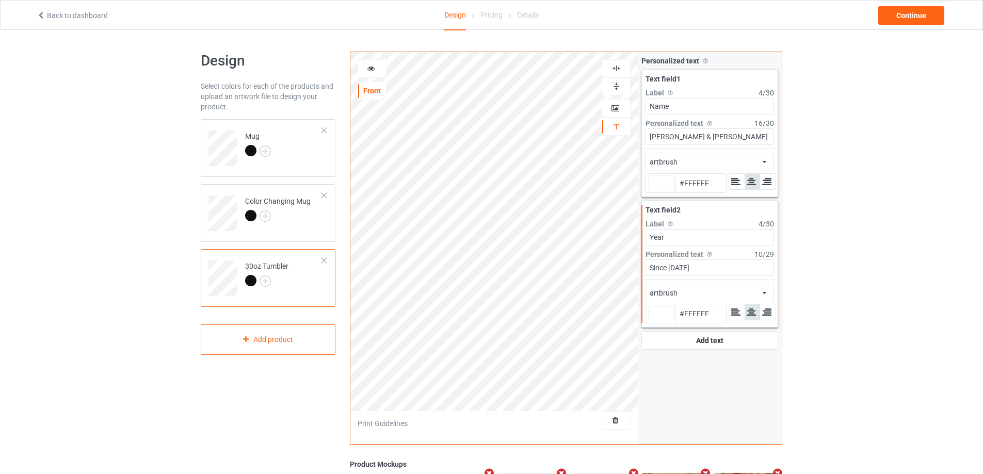
type input "#ffffff"
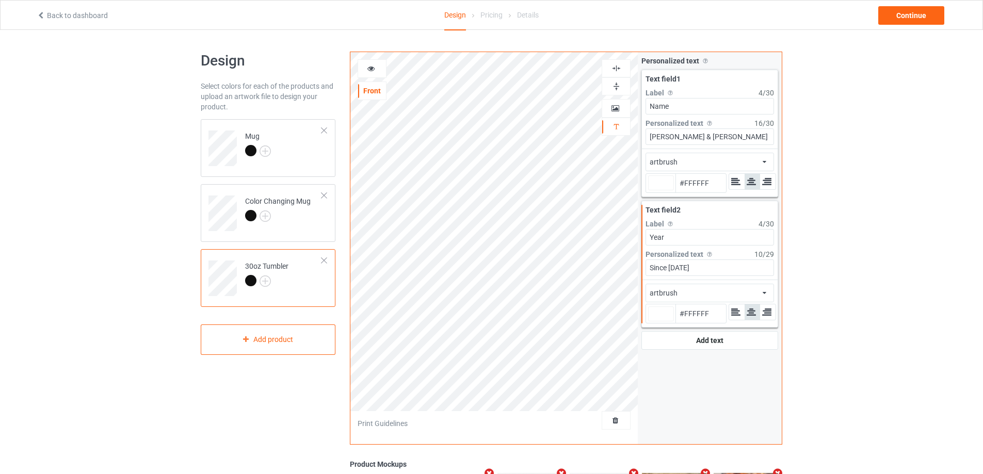
type input "#ffffff"
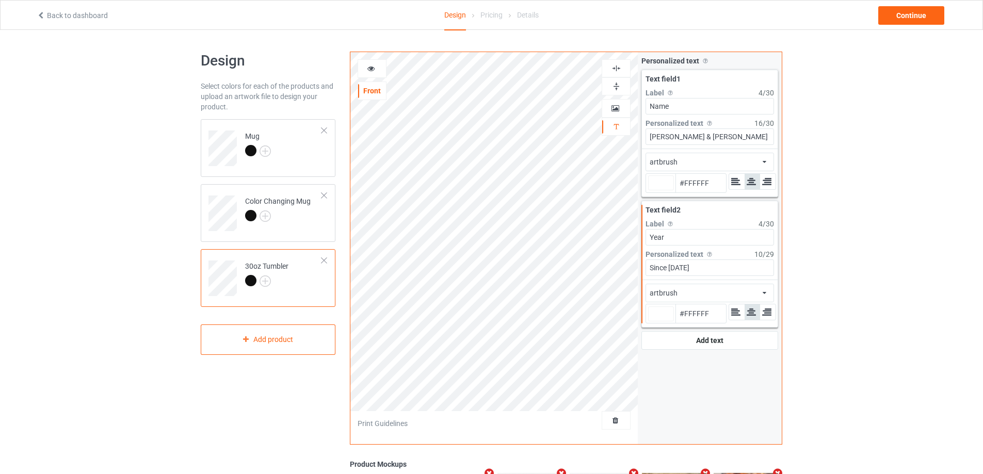
type input "#ffffff"
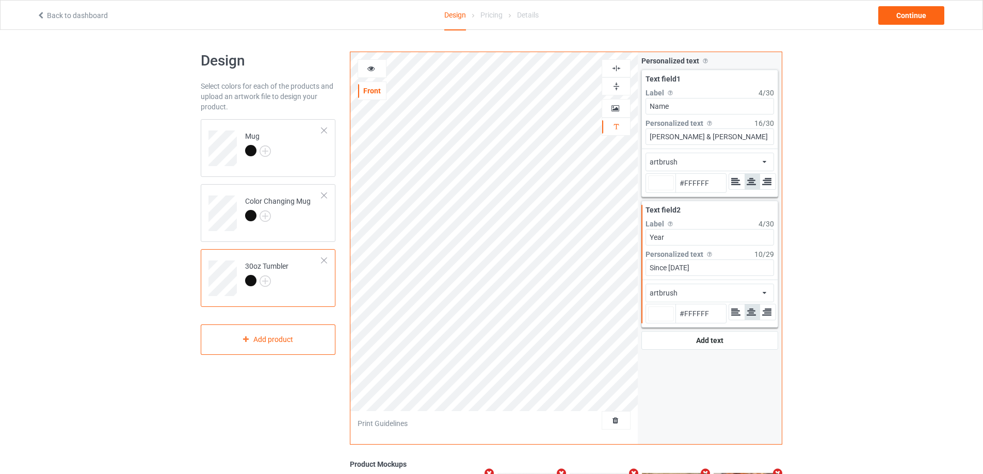
type input "#ffffff"
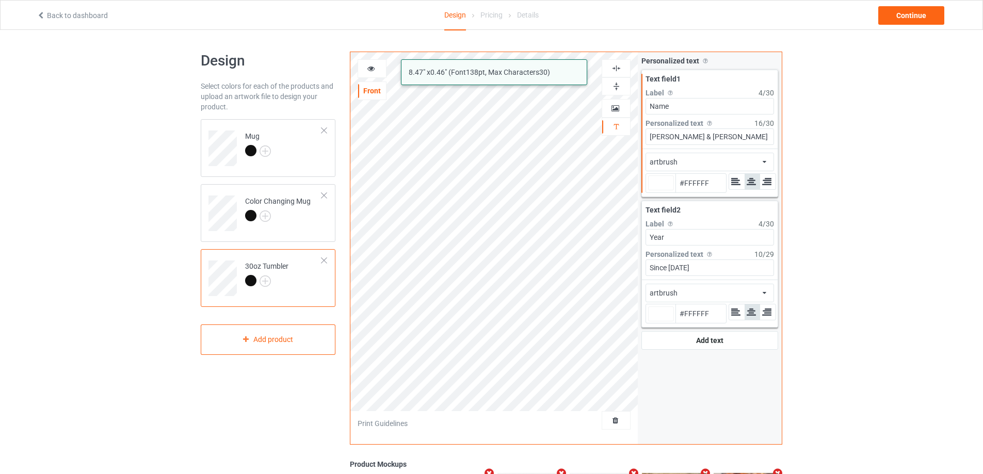
type input "#ffffff"
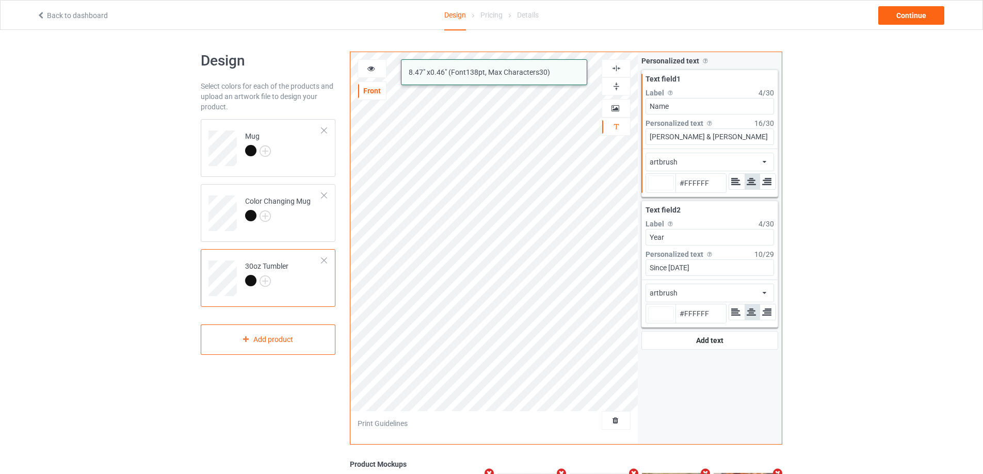
type input "#ffffff"
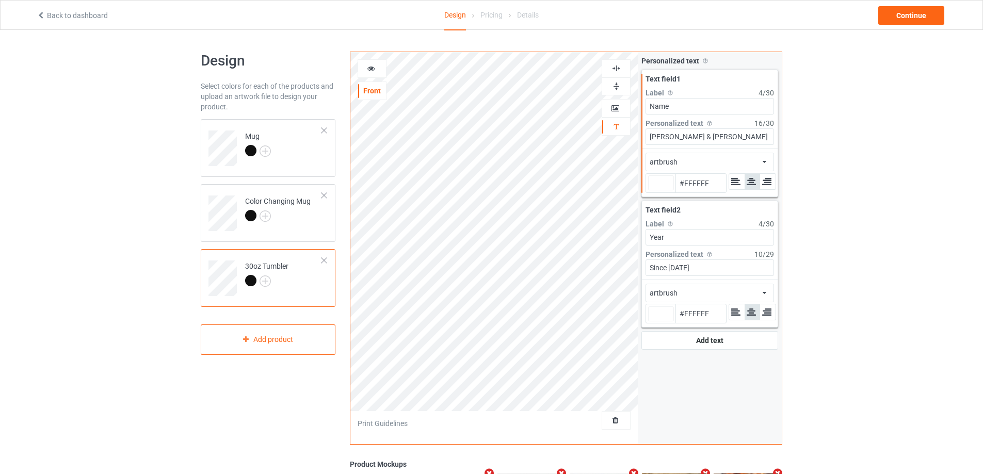
click at [370, 69] on icon at bounding box center [371, 66] width 9 height 7
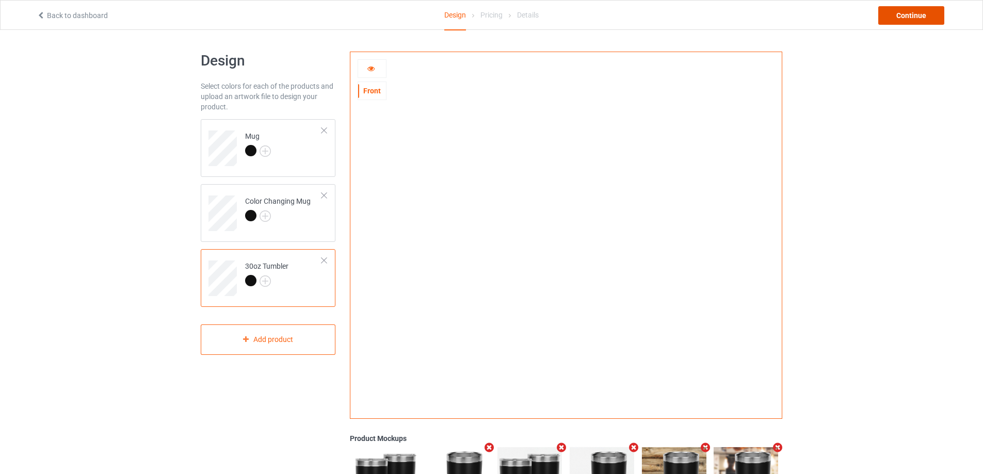
click at [896, 17] on div "Continue" at bounding box center [912, 15] width 66 height 19
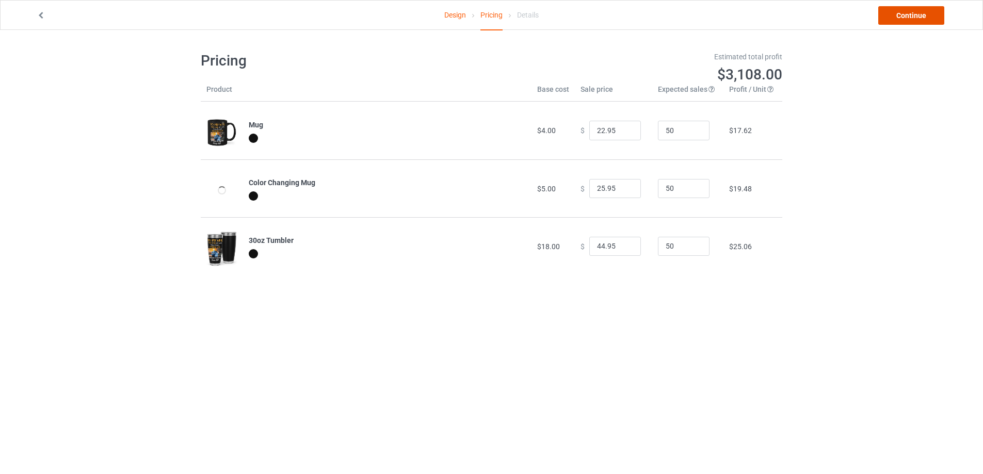
click at [900, 16] on link "Continue" at bounding box center [912, 15] width 66 height 19
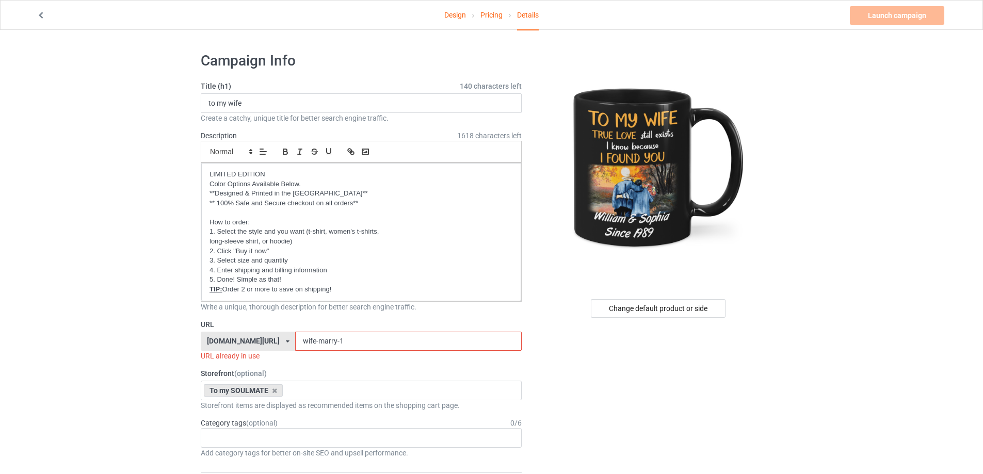
drag, startPoint x: 339, startPoint y: 340, endPoint x: 301, endPoint y: 339, distance: 37.2
click at [301, 339] on input "wife-marry-1" at bounding box center [408, 342] width 226 height 20
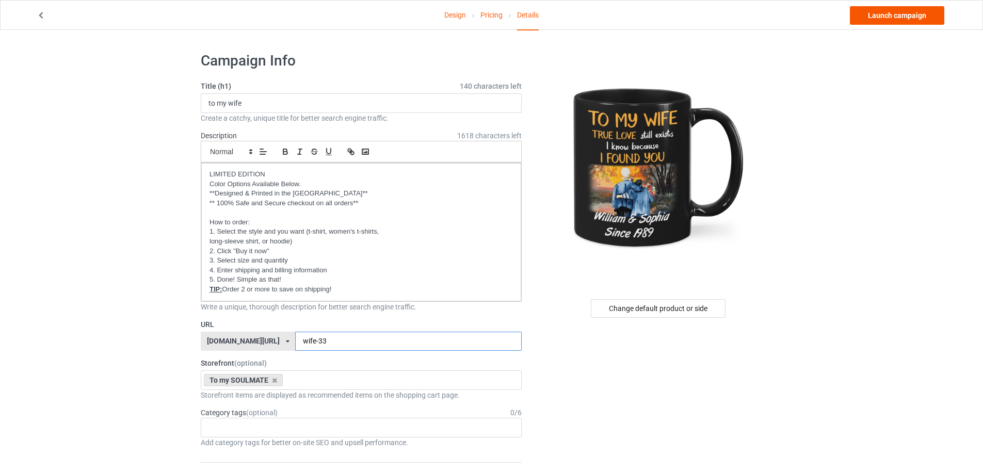
type input "wife-33"
click at [913, 20] on link "Launch campaign" at bounding box center [897, 15] width 94 height 19
